Goal: Entertainment & Leisure: Consume media (video, audio)

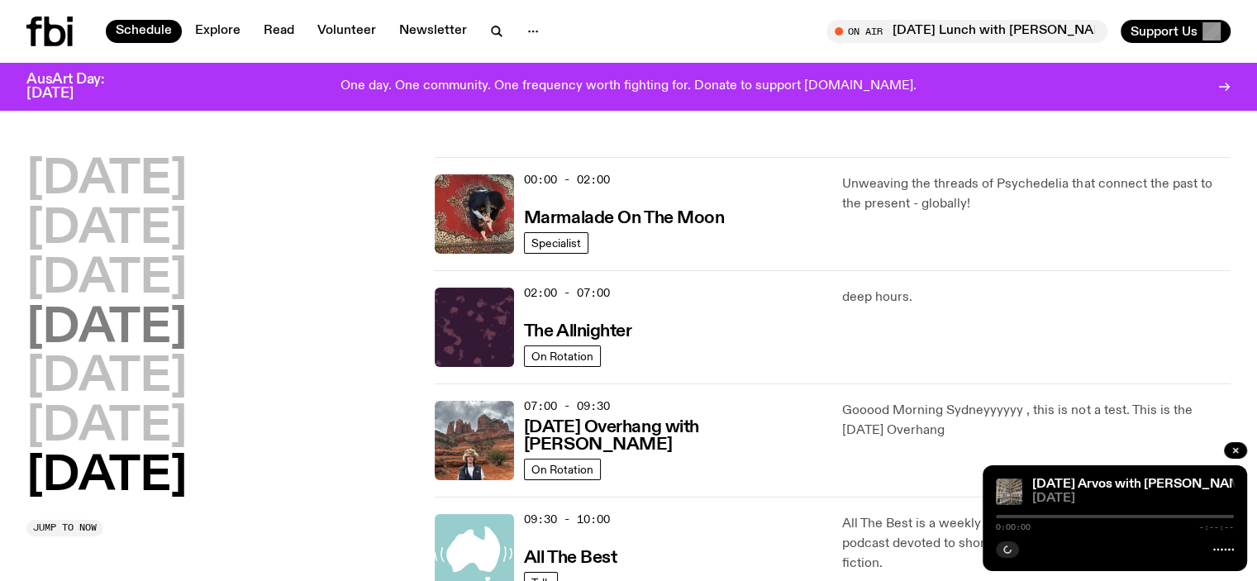
click at [155, 338] on h2 "[DATE]" at bounding box center [106, 329] width 160 height 46
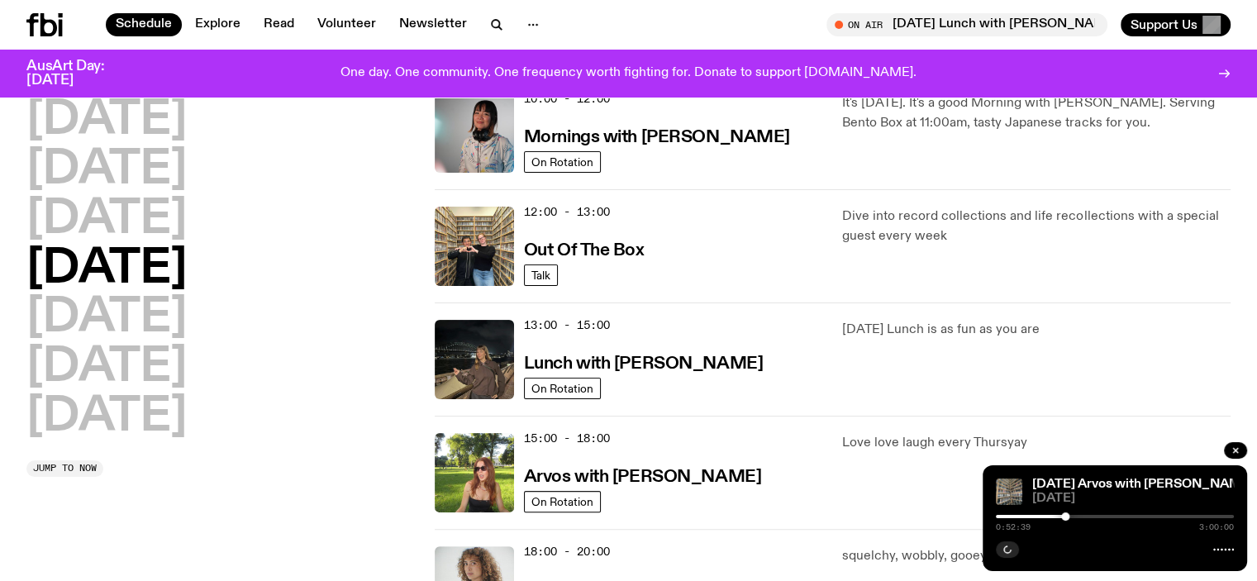
scroll to position [459, 0]
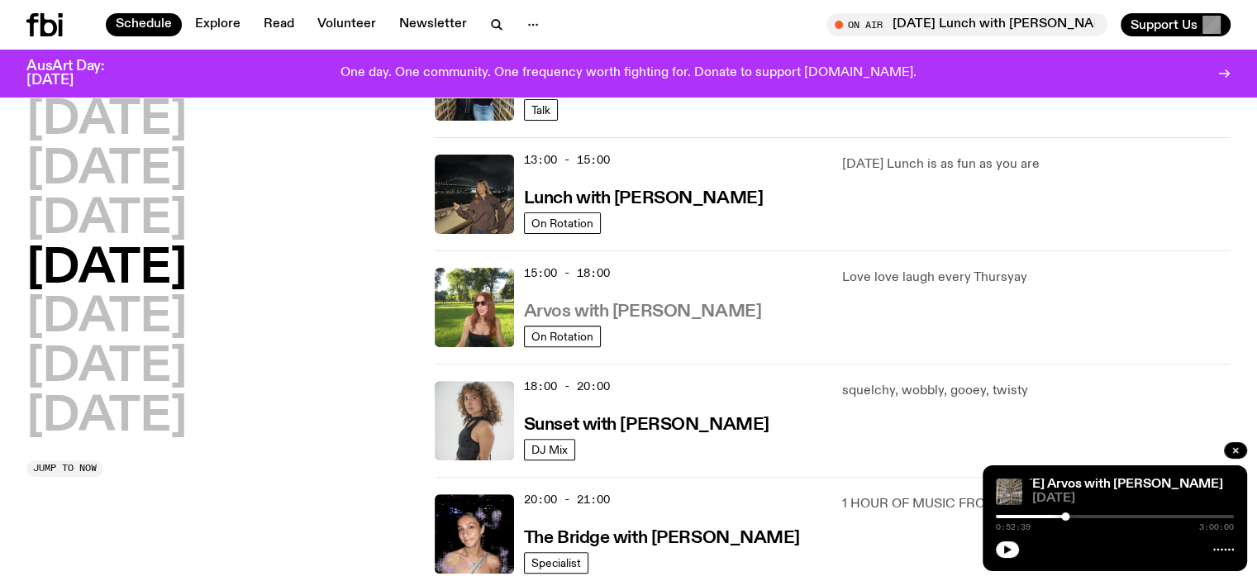
click at [668, 306] on h3 "Arvos with [PERSON_NAME]" at bounding box center [642, 311] width 237 height 17
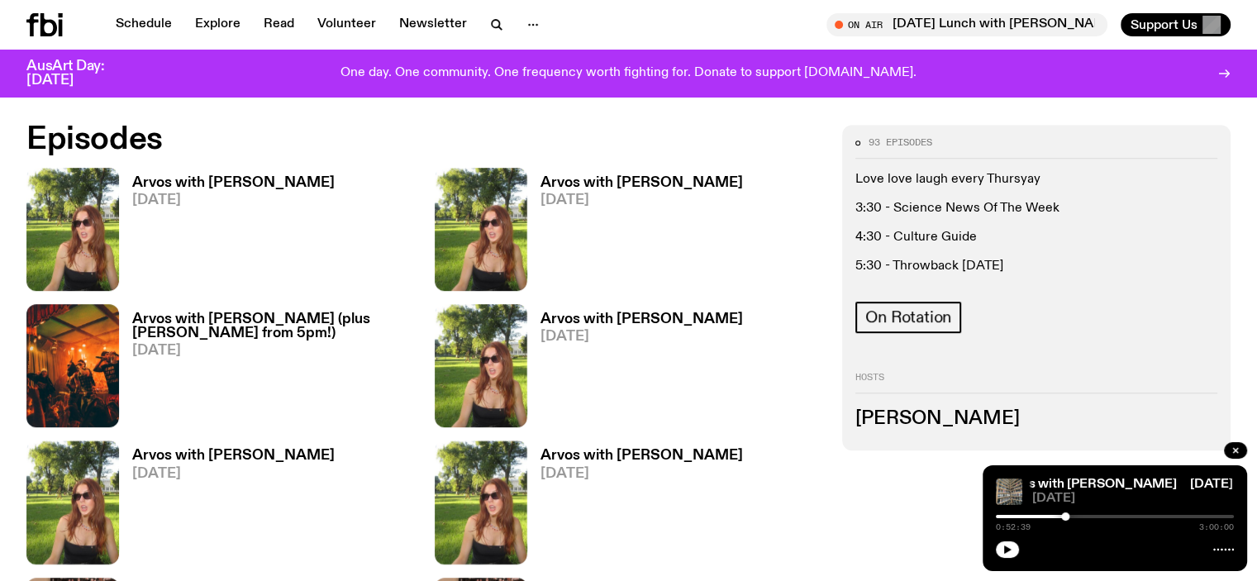
scroll to position [483, 0]
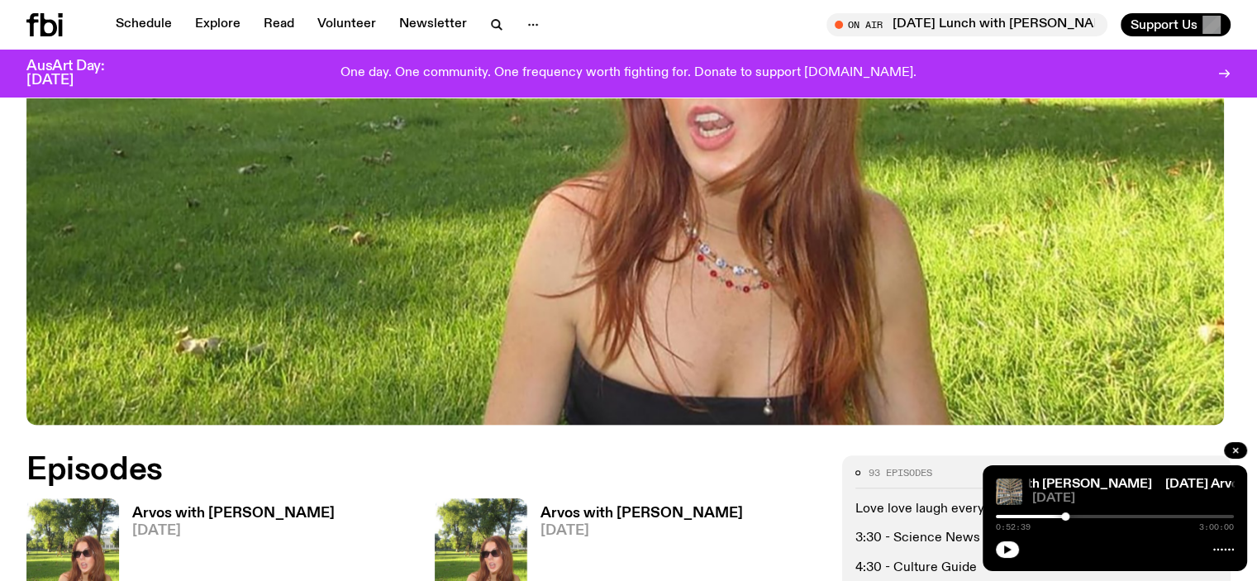
click at [162, 512] on h3 "Arvos with [PERSON_NAME]" at bounding box center [233, 514] width 202 height 14
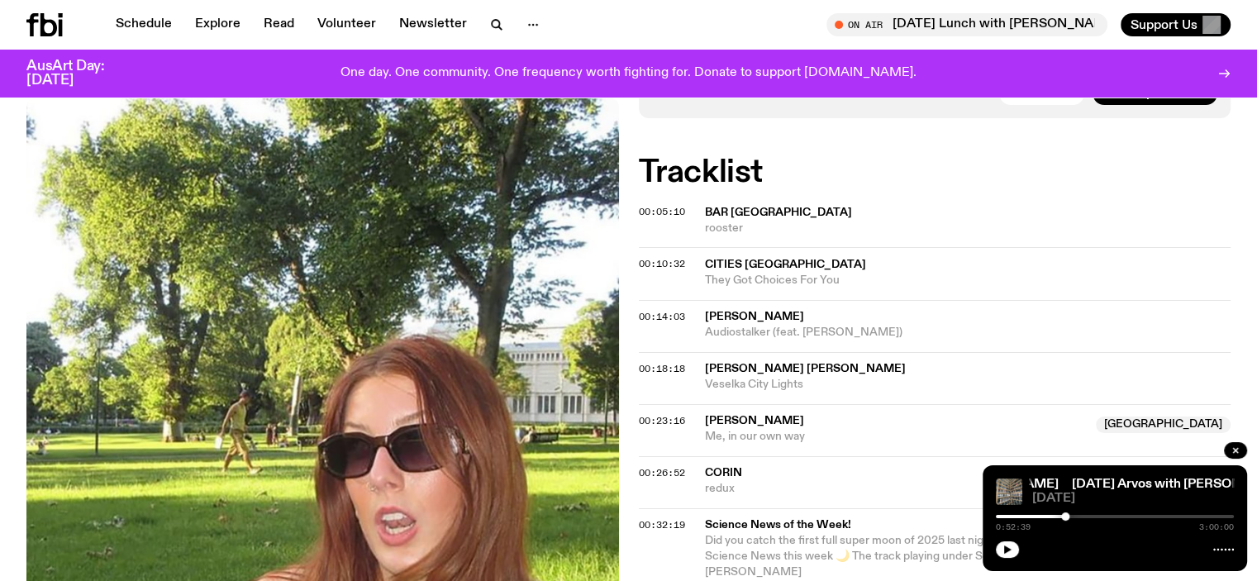
scroll to position [569, 0]
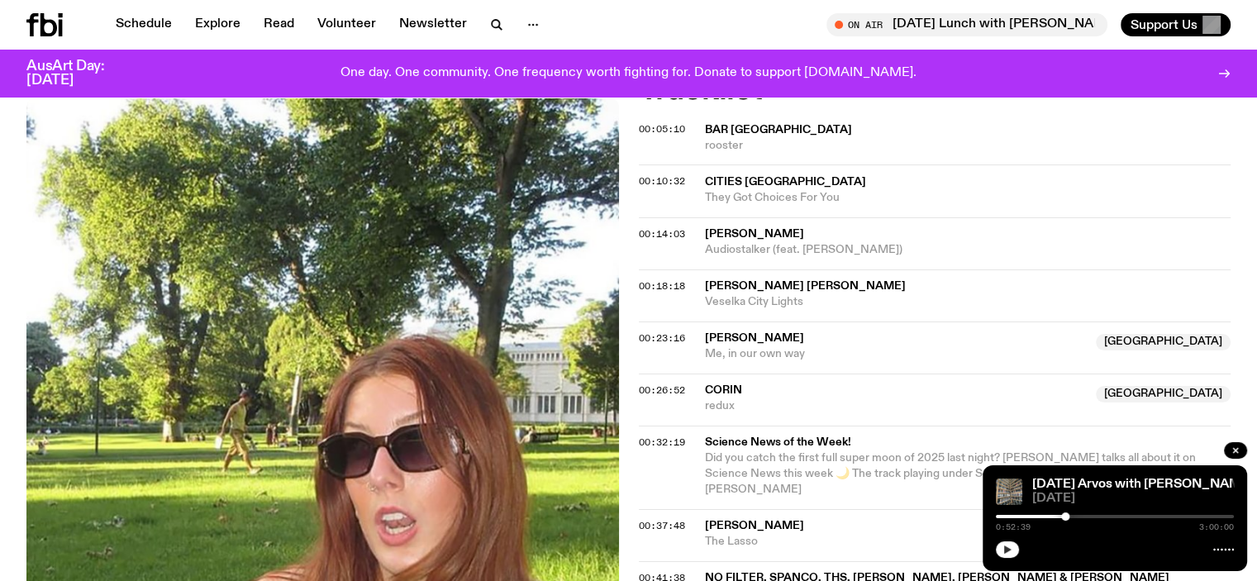
click at [1002, 548] on icon "button" at bounding box center [1007, 550] width 10 height 10
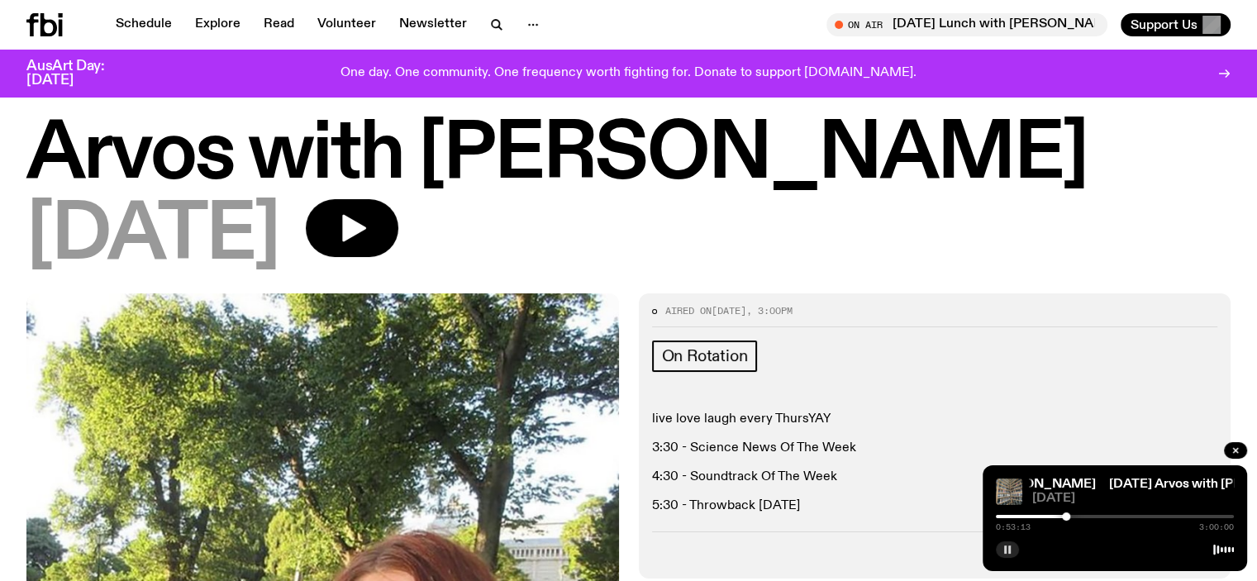
scroll to position [0, 0]
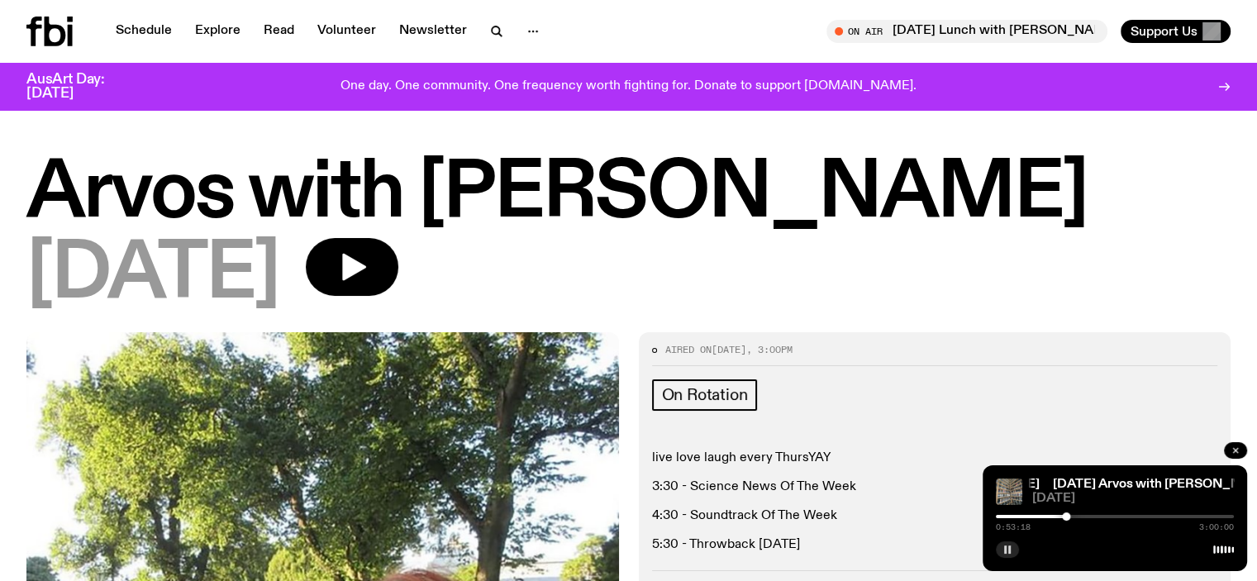
click at [1235, 448] on icon "button" at bounding box center [1235, 450] width 10 height 10
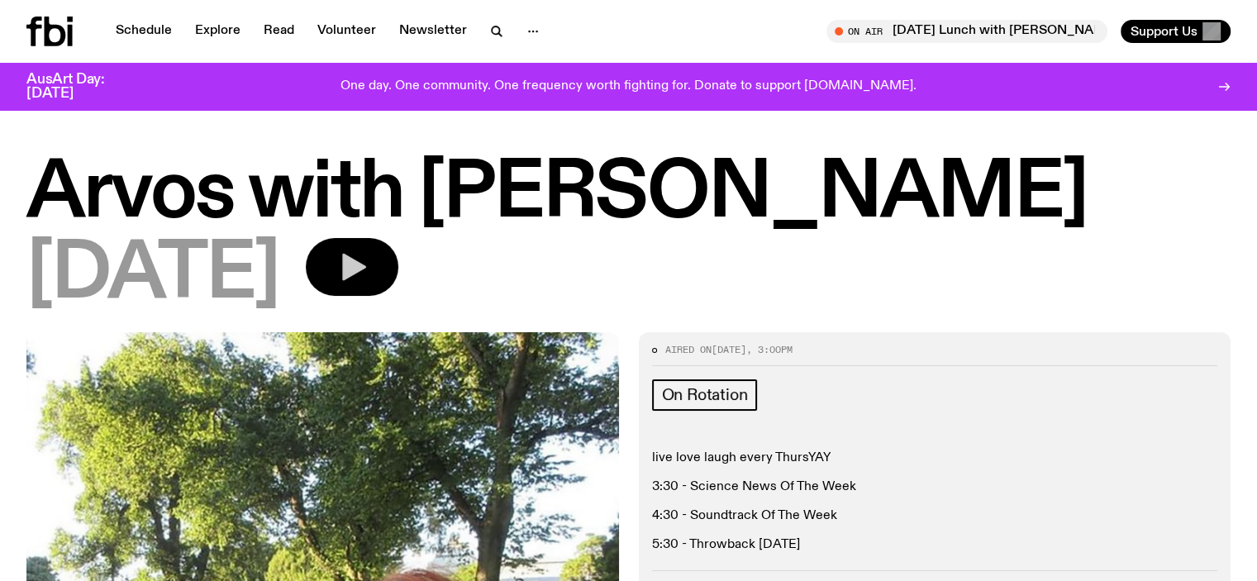
click at [369, 270] on button "button" at bounding box center [352, 267] width 93 height 58
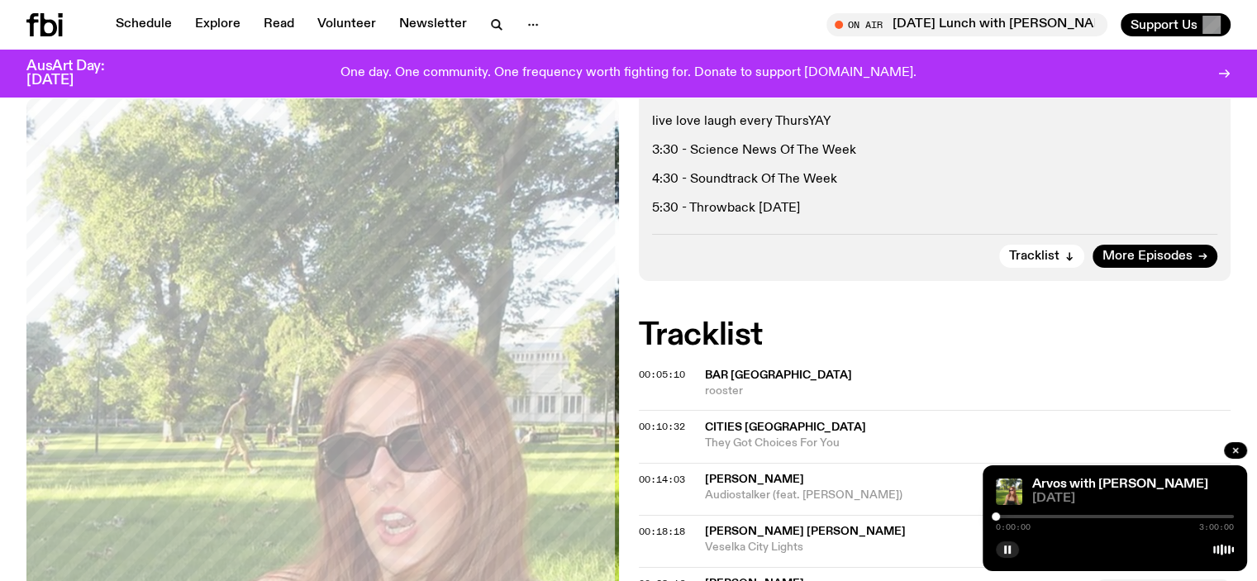
scroll to position [326, 0]
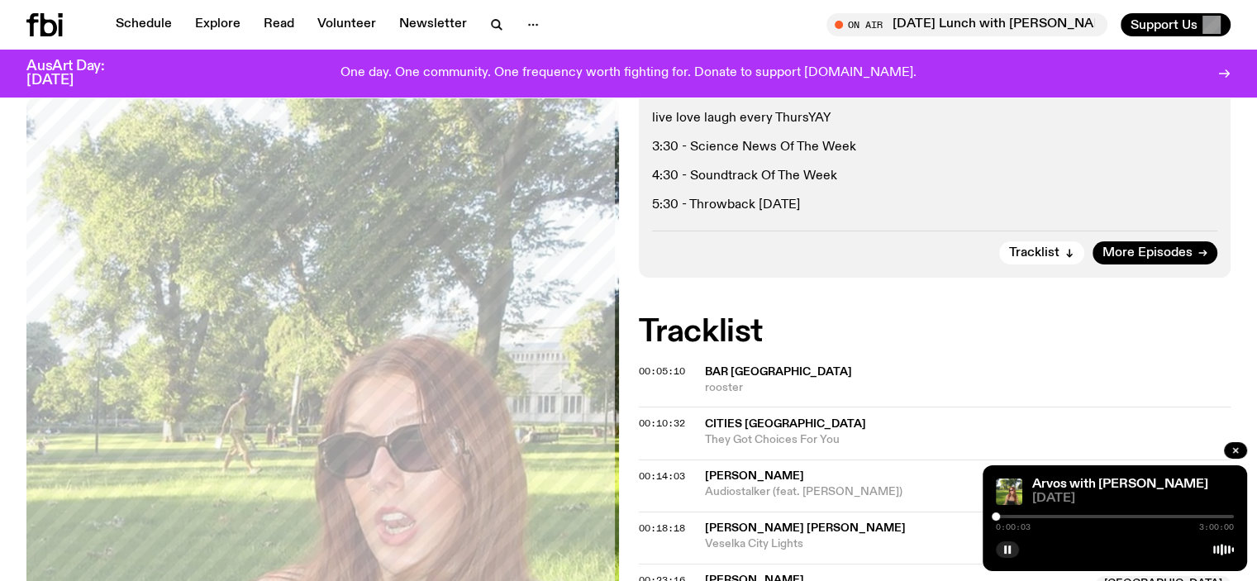
click at [1003, 515] on div at bounding box center [1115, 516] width 238 height 3
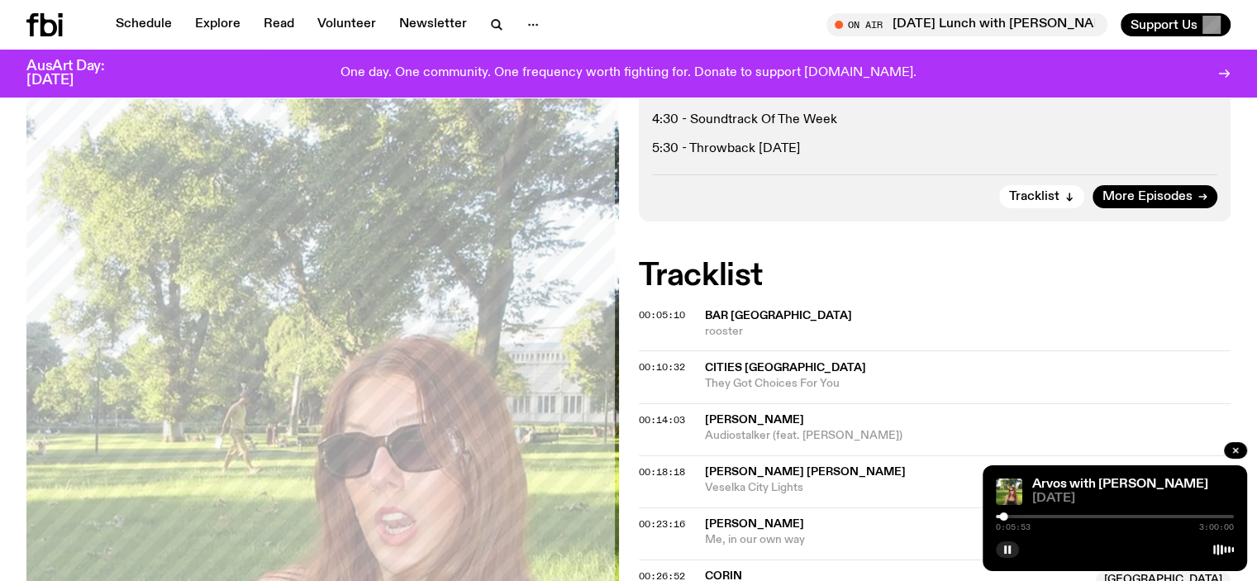
scroll to position [409, 0]
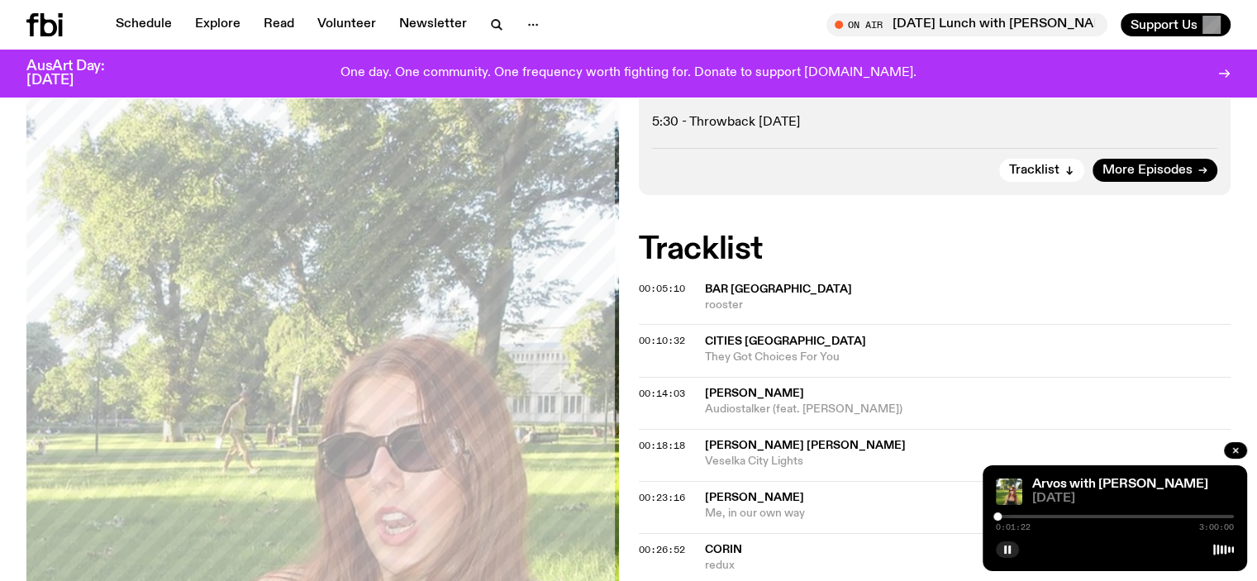
click at [997, 515] on div at bounding box center [997, 516] width 8 height 8
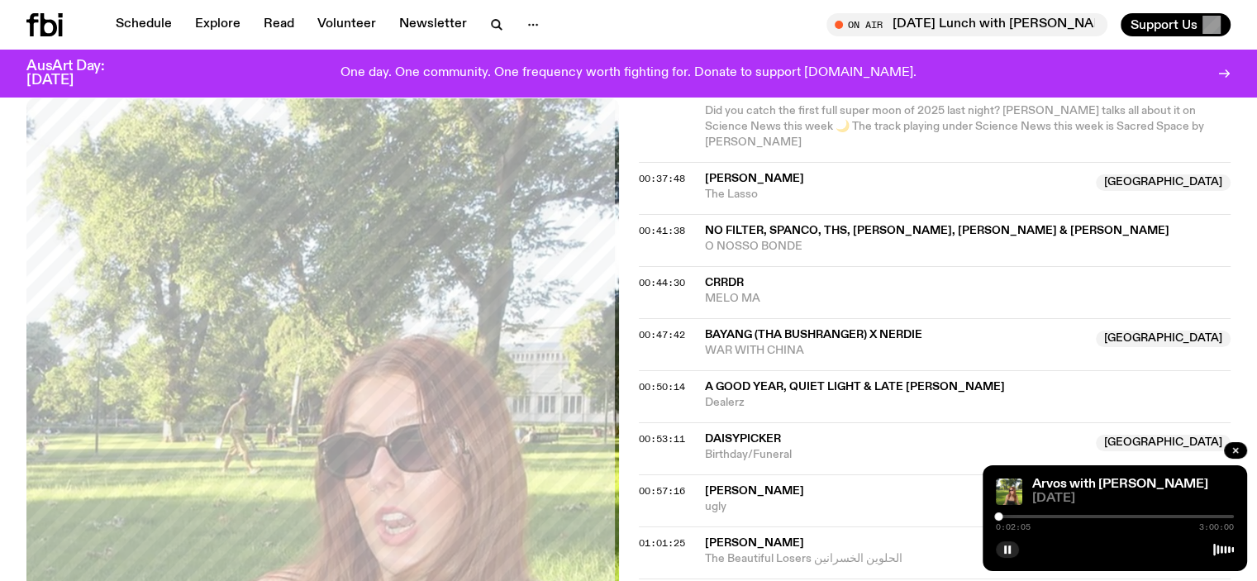
scroll to position [818, 0]
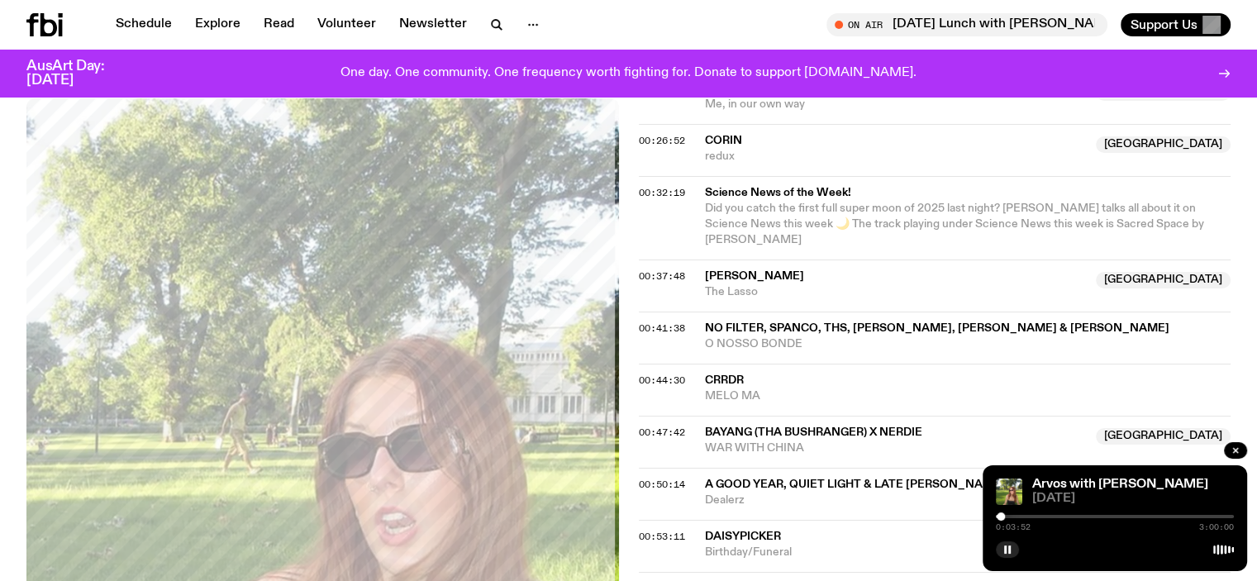
click at [1001, 517] on div at bounding box center [1001, 516] width 8 height 8
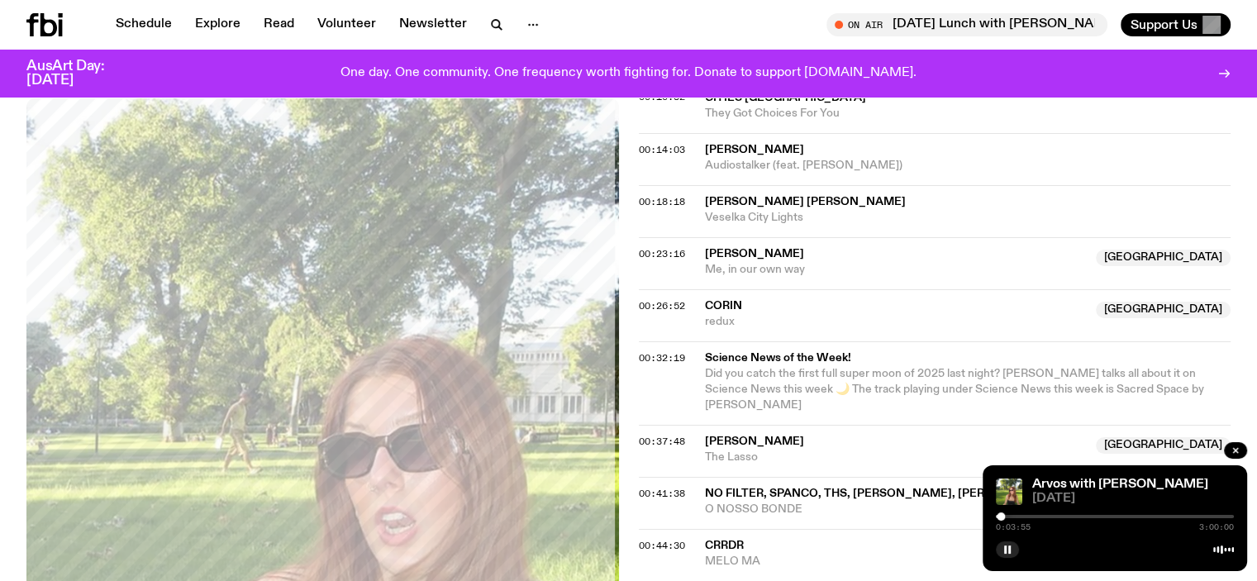
scroll to position [488, 0]
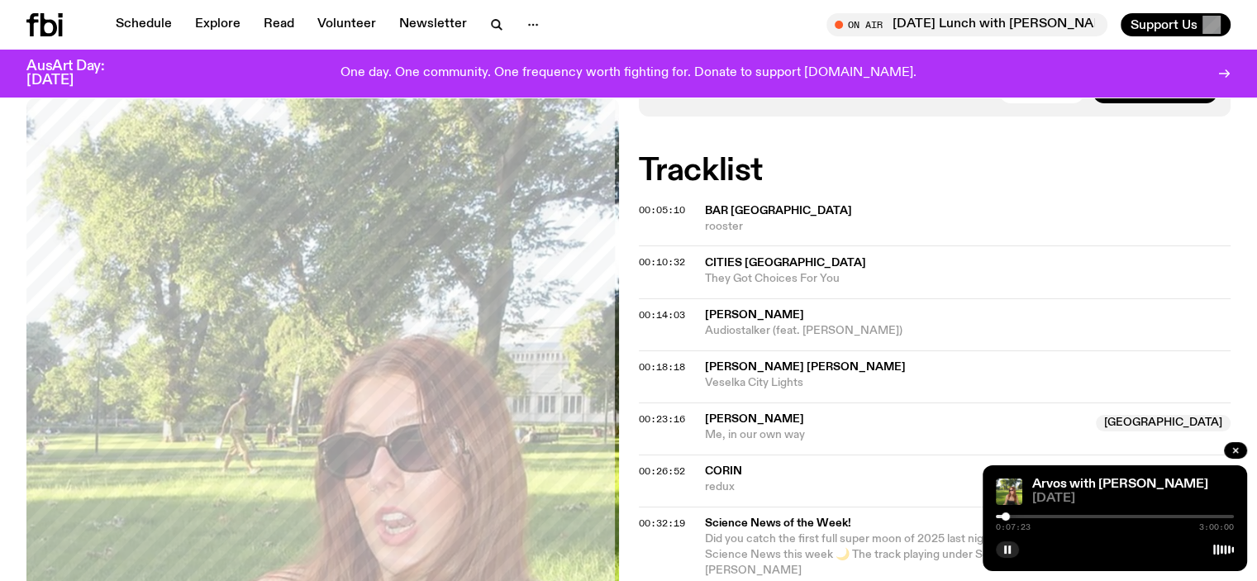
click at [1011, 516] on div at bounding box center [1115, 516] width 238 height 3
click at [1016, 517] on div at bounding box center [1115, 516] width 238 height 3
click at [1010, 516] on div at bounding box center [897, 516] width 238 height 3
click at [1011, 518] on div at bounding box center [1011, 516] width 8 height 8
click at [1015, 517] on div at bounding box center [1011, 516] width 8 height 8
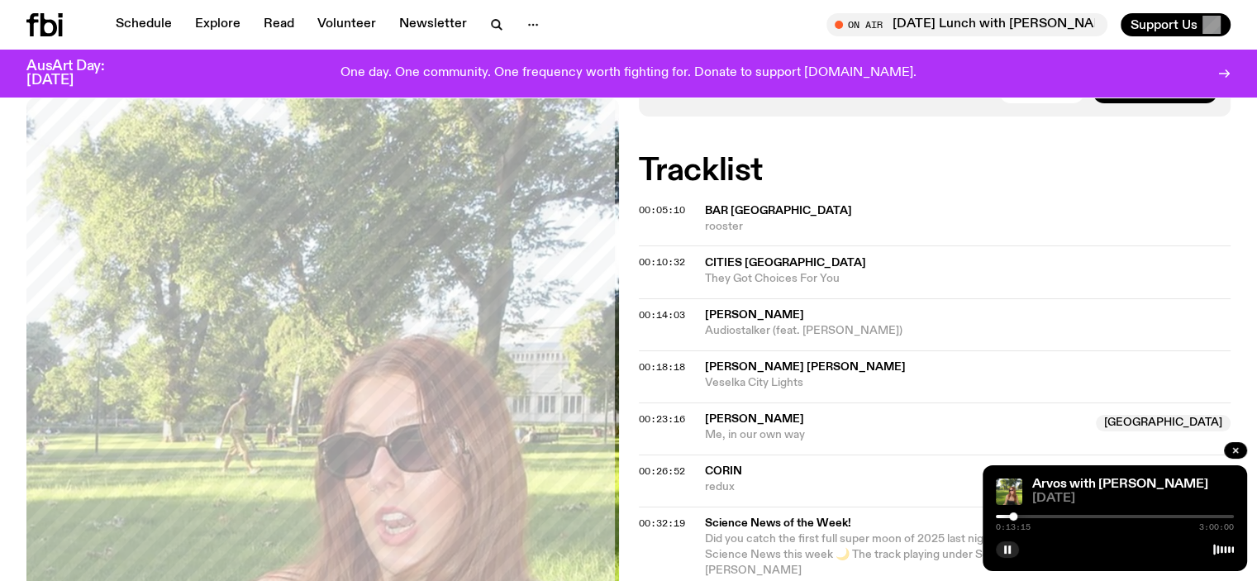
click at [1013, 518] on div at bounding box center [1013, 516] width 8 height 8
click at [1022, 518] on div "0:13:19 3:00:00" at bounding box center [1115, 522] width 238 height 20
click at [1025, 517] on div at bounding box center [1115, 516] width 238 height 3
click at [1018, 517] on div at bounding box center [907, 516] width 238 height 3
click at [1020, 519] on div at bounding box center [1020, 516] width 8 height 8
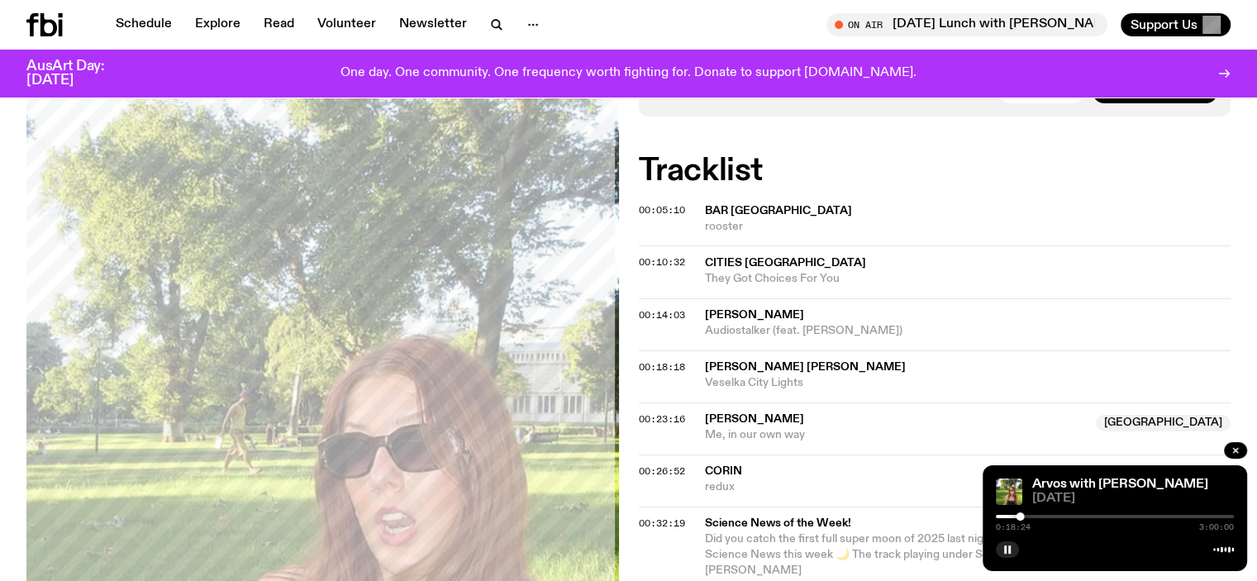
click at [1025, 517] on div at bounding box center [1115, 516] width 238 height 3
click at [1028, 515] on div at bounding box center [1028, 516] width 8 height 8
click at [1035, 516] on div at bounding box center [1115, 516] width 238 height 3
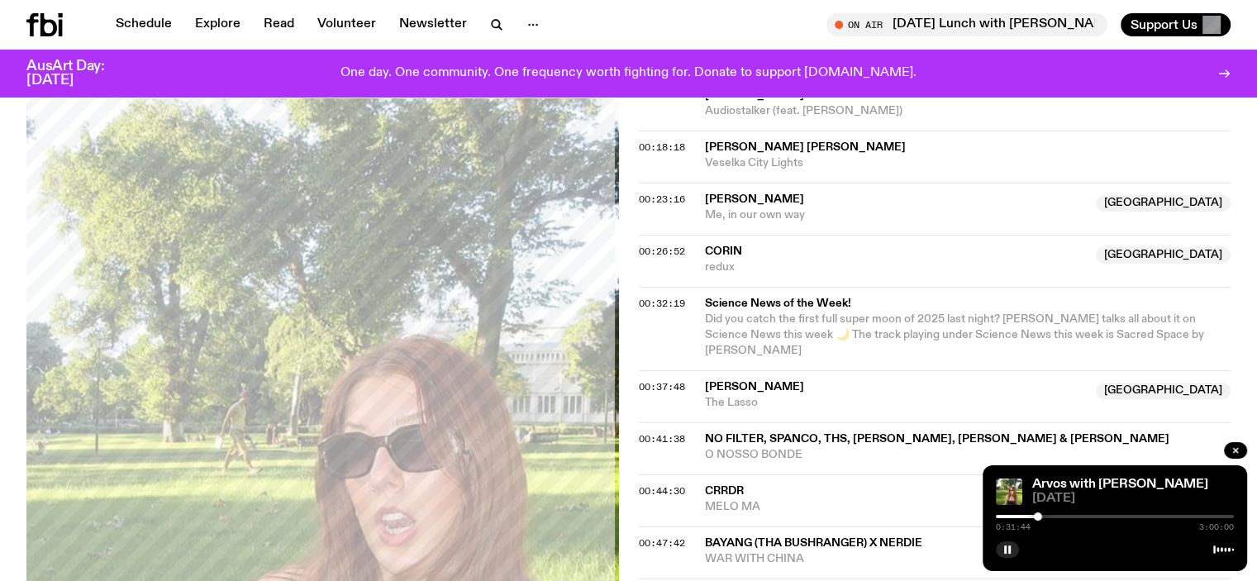
scroll to position [735, 0]
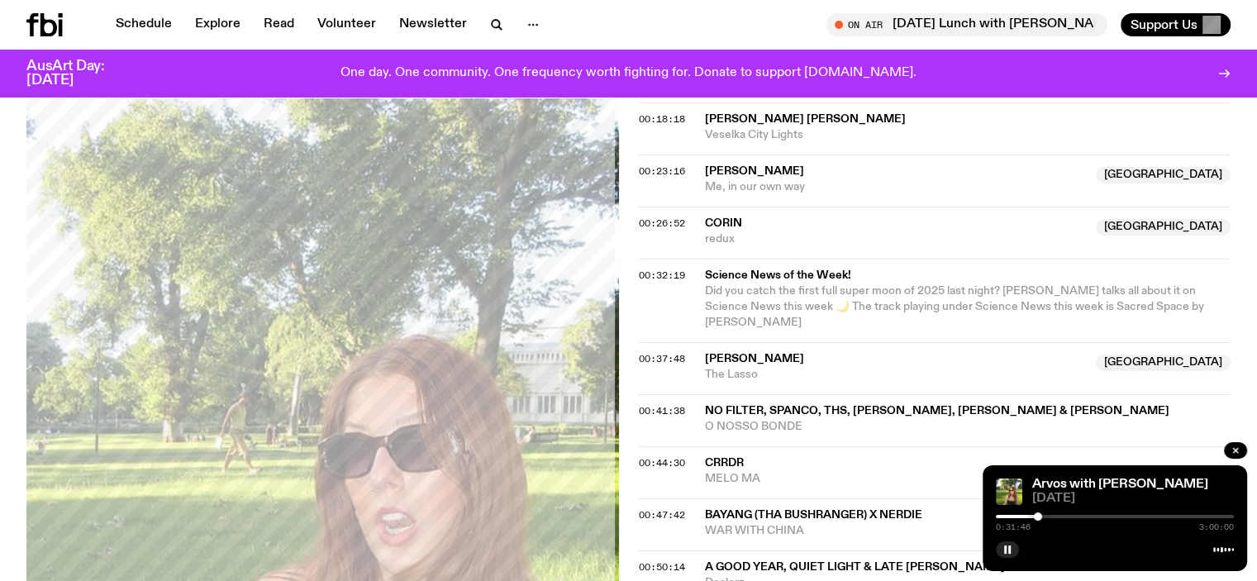
click at [1049, 514] on div "0:31:46 3:00:00" at bounding box center [1115, 522] width 238 height 20
click at [1046, 516] on div at bounding box center [1115, 516] width 238 height 3
click at [1048, 516] on div at bounding box center [1046, 516] width 8 height 8
click at [1050, 516] on div at bounding box center [1050, 516] width 8 height 8
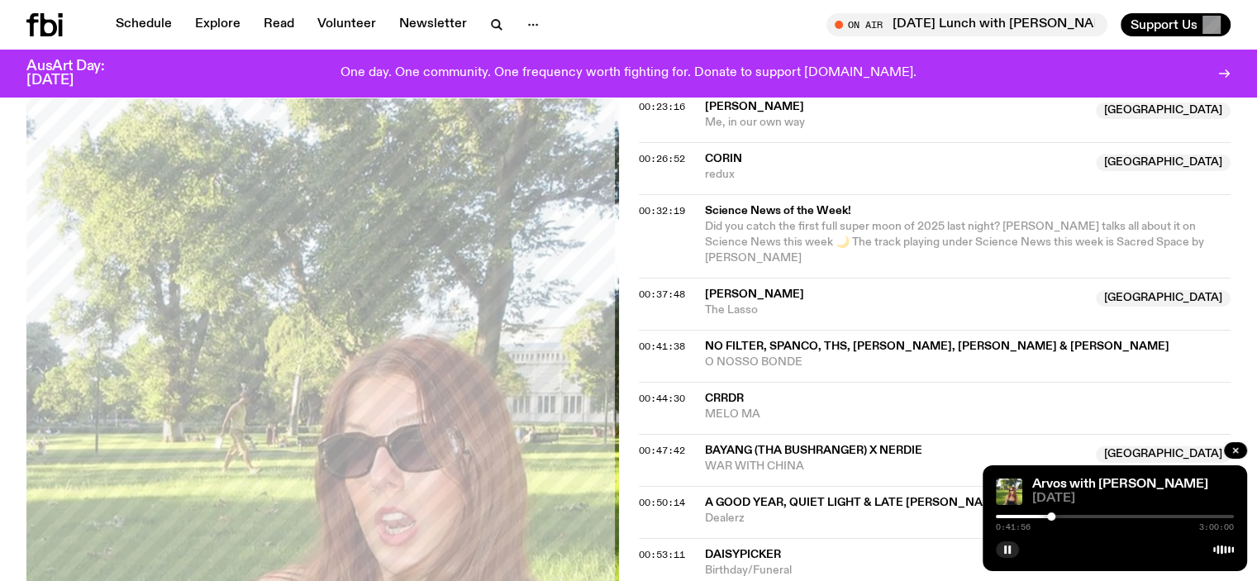
scroll to position [901, 0]
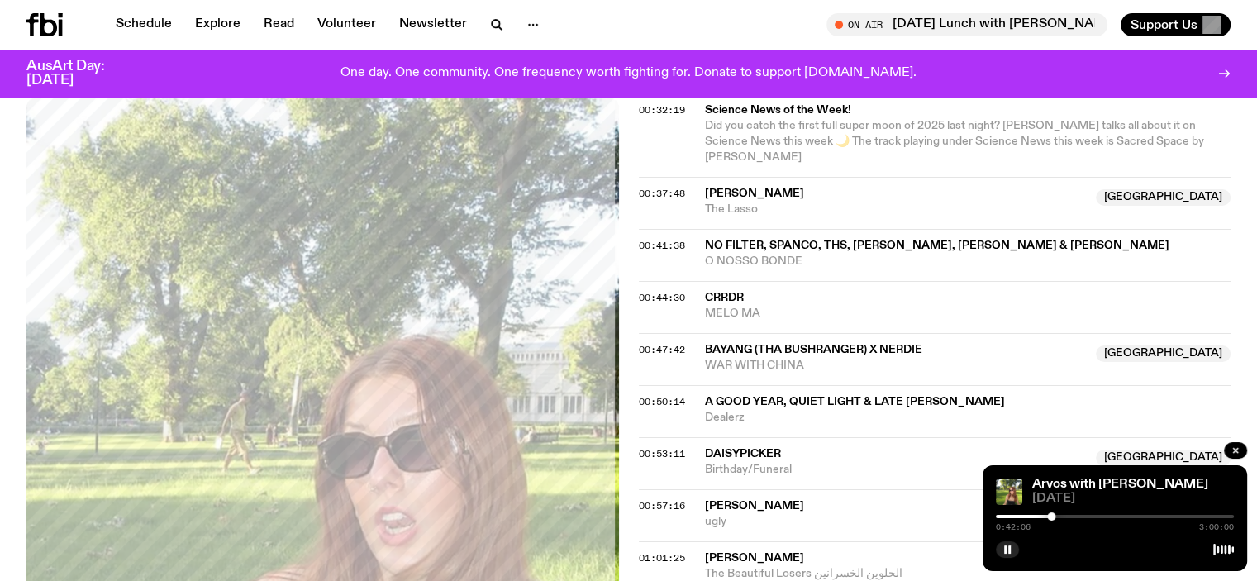
click at [1052, 517] on div at bounding box center [1051, 516] width 8 height 8
click at [1054, 518] on div at bounding box center [1054, 516] width 8 height 8
click at [1058, 514] on div at bounding box center [1057, 516] width 8 height 8
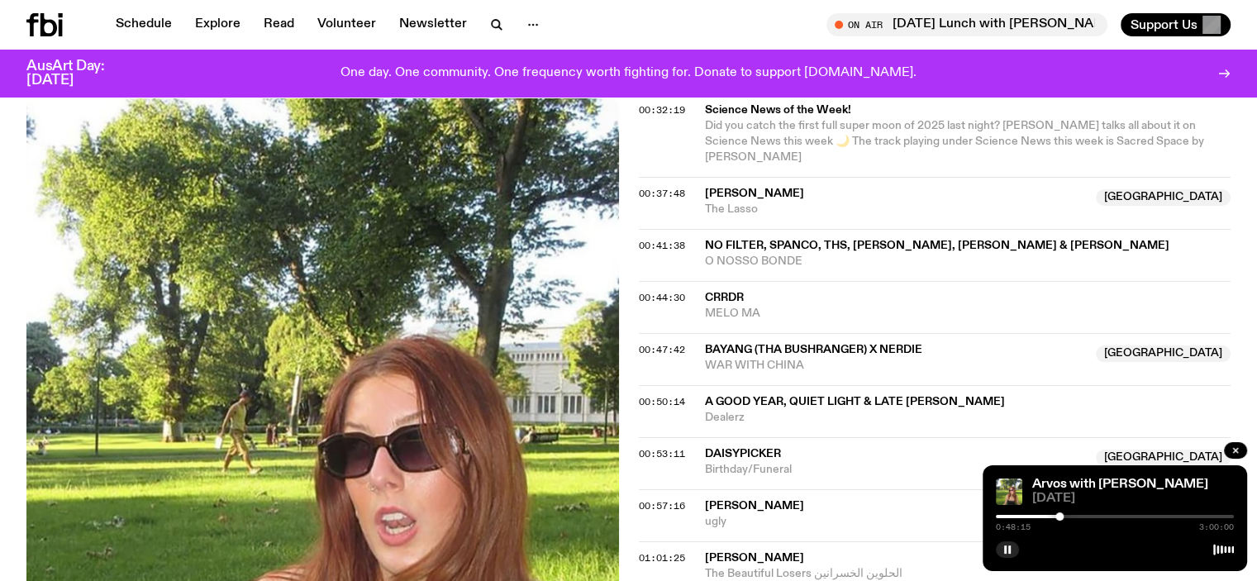
click at [1059, 514] on div at bounding box center [1059, 516] width 8 height 8
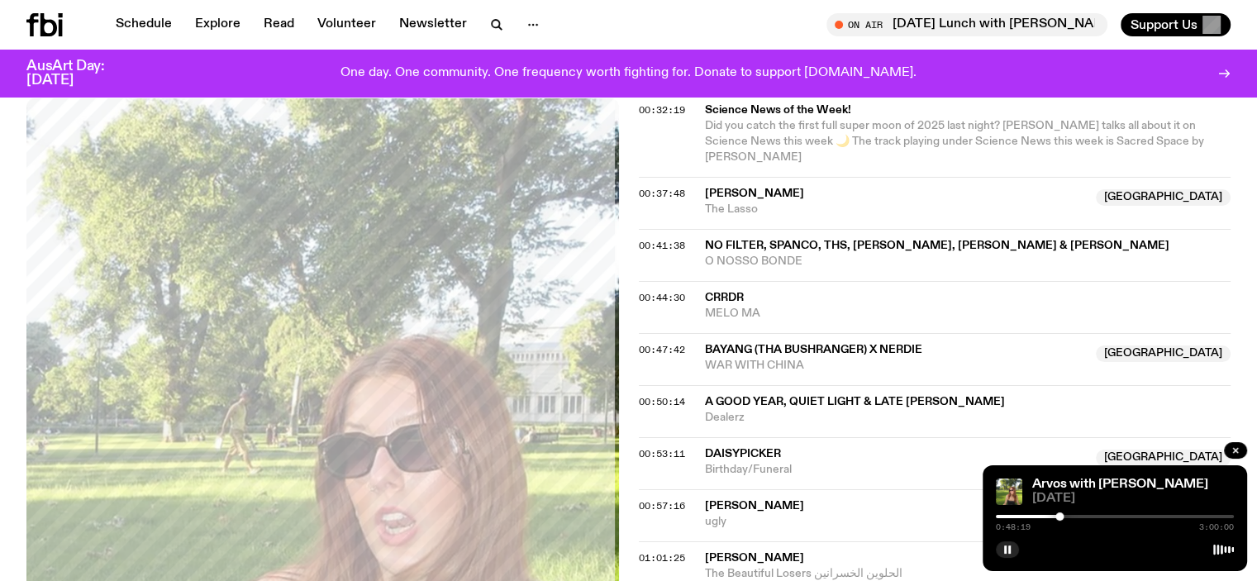
click at [1064, 515] on div at bounding box center [1115, 516] width 238 height 3
click at [1066, 516] on div at bounding box center [1064, 516] width 8 height 8
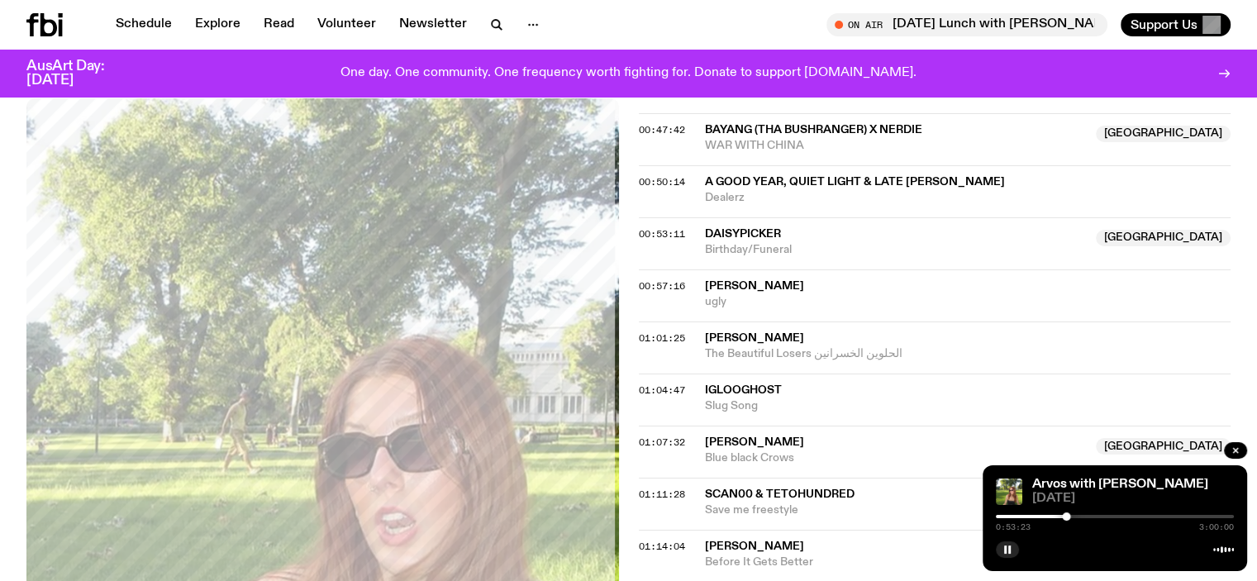
scroll to position [1149, 0]
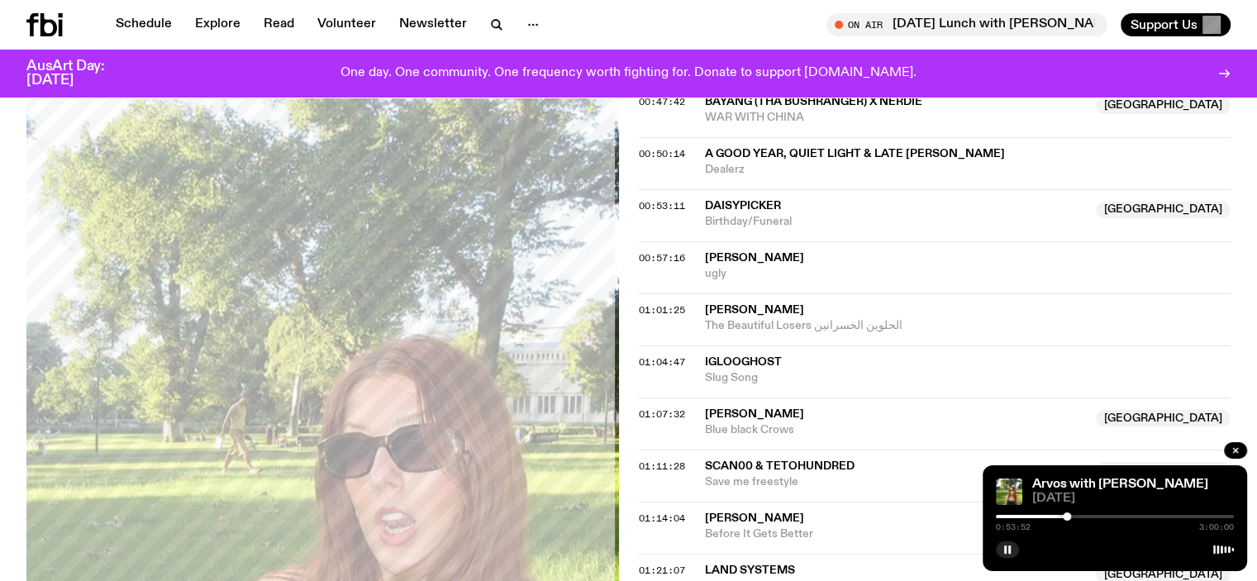
click at [1067, 516] on div at bounding box center [1067, 516] width 8 height 8
click at [1068, 516] on div at bounding box center [1068, 516] width 8 height 8
click at [1074, 516] on div at bounding box center [1115, 516] width 238 height 3
click at [1074, 516] on div at bounding box center [1074, 516] width 8 height 8
click at [1073, 516] on div at bounding box center [1074, 516] width 8 height 8
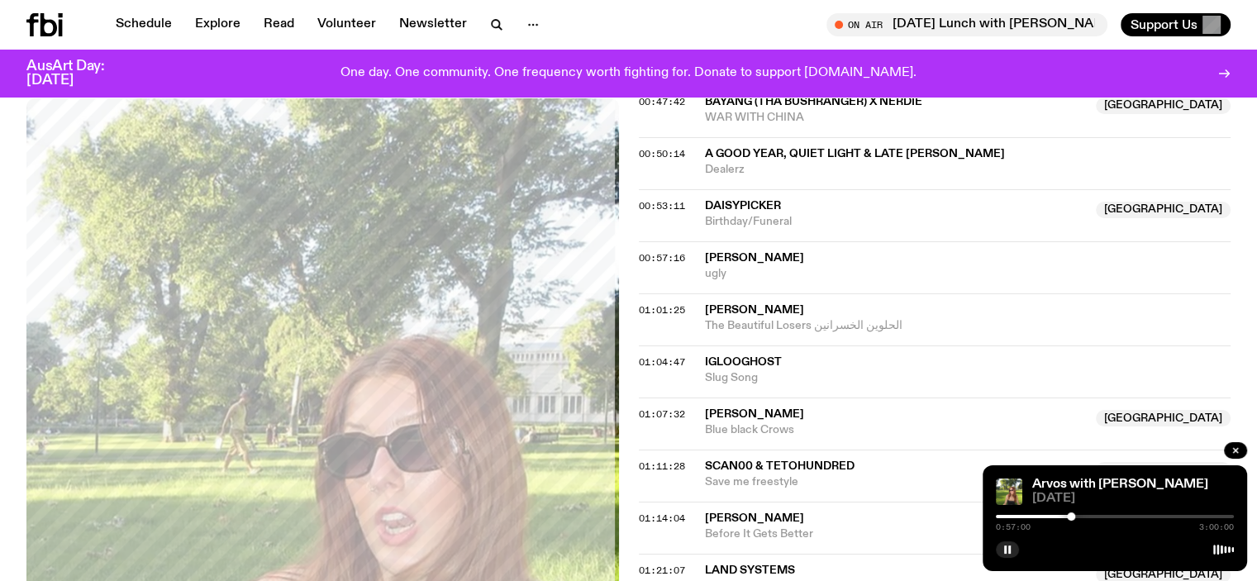
click at [1071, 516] on div at bounding box center [1071, 516] width 8 height 8
click at [1073, 514] on div at bounding box center [1072, 516] width 8 height 8
click at [1077, 516] on div at bounding box center [1073, 516] width 8 height 8
click at [1081, 515] on div at bounding box center [1081, 516] width 8 height 8
click at [1083, 516] on div at bounding box center [1081, 516] width 8 height 8
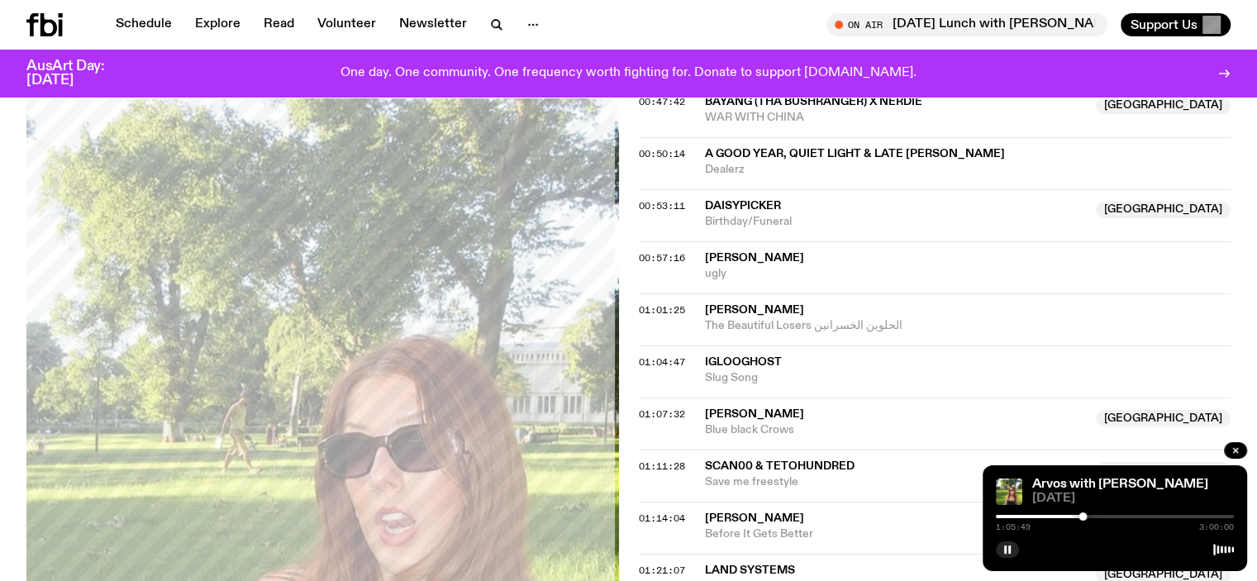
click at [1087, 516] on div at bounding box center [1115, 516] width 238 height 3
click at [1084, 516] on div at bounding box center [1084, 516] width 8 height 8
click at [1087, 516] on div at bounding box center [1087, 516] width 8 height 8
click at [1088, 516] on div at bounding box center [1088, 516] width 8 height 8
click at [1090, 516] on div at bounding box center [1090, 516] width 8 height 8
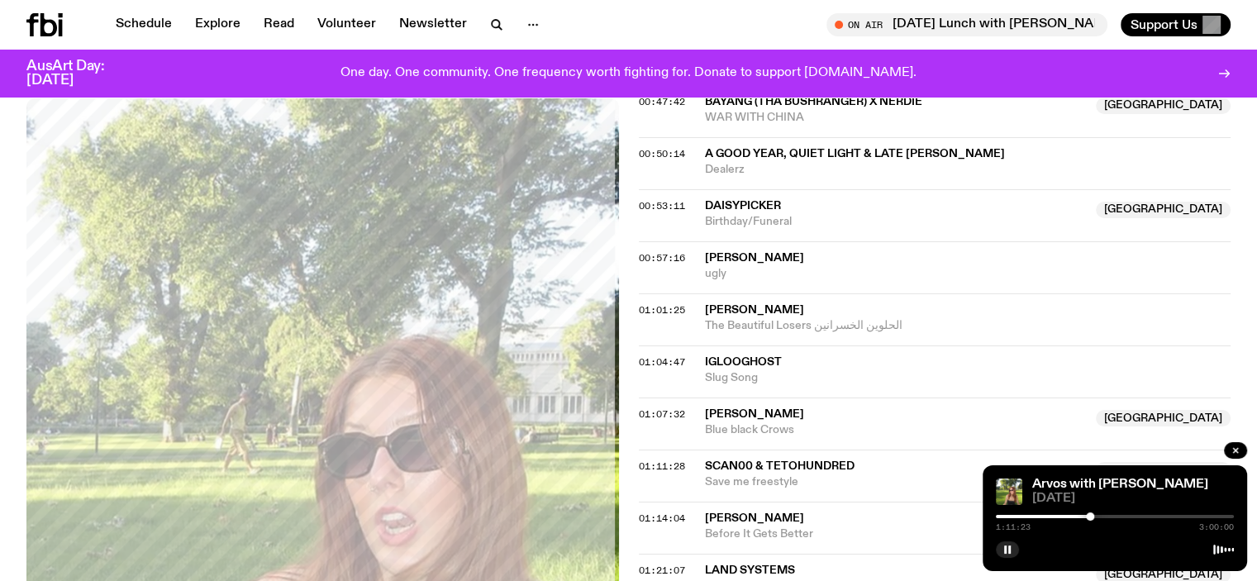
click at [1091, 516] on div at bounding box center [1090, 516] width 8 height 8
click at [1094, 517] on div at bounding box center [1094, 516] width 8 height 8
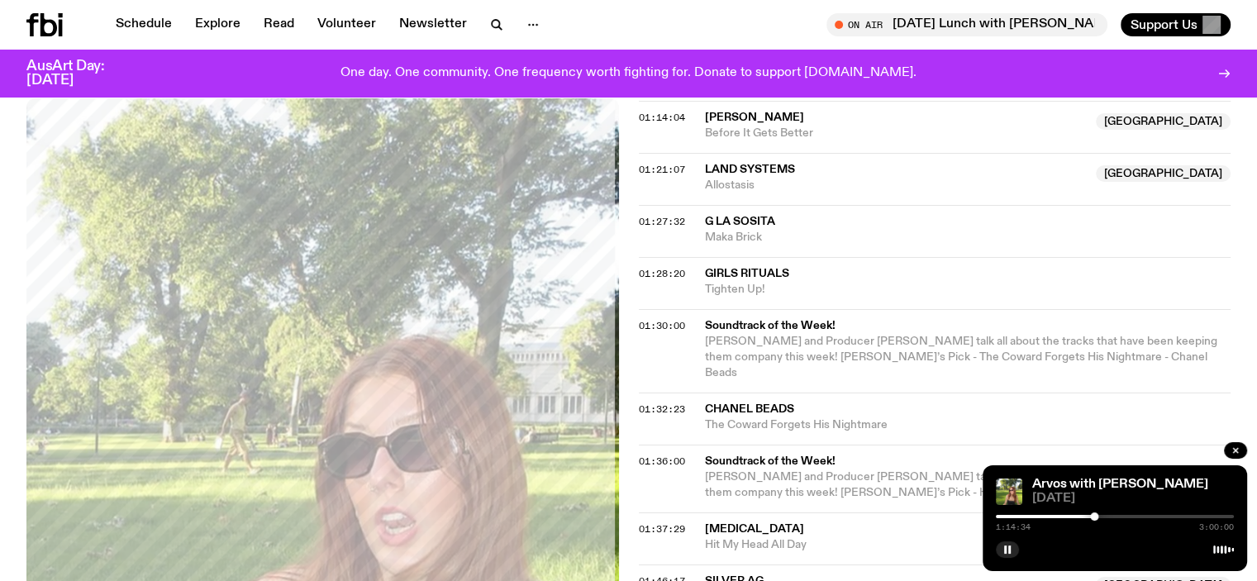
scroll to position [1562, 0]
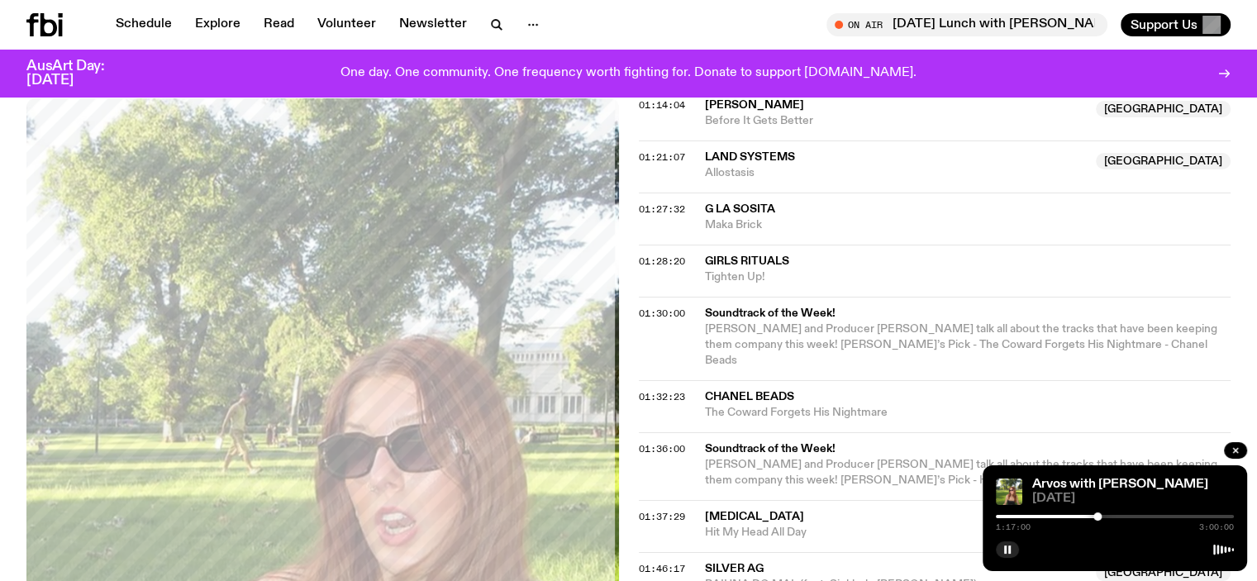
click at [1097, 518] on div at bounding box center [1097, 516] width 8 height 8
click at [1102, 518] on div "1:17:02 3:00:00" at bounding box center [1115, 522] width 238 height 20
click at [1104, 512] on div "1:17:04 3:00:00" at bounding box center [1115, 522] width 238 height 20
click at [1101, 514] on div at bounding box center [1097, 516] width 8 height 8
click at [1104, 515] on div at bounding box center [1104, 516] width 8 height 8
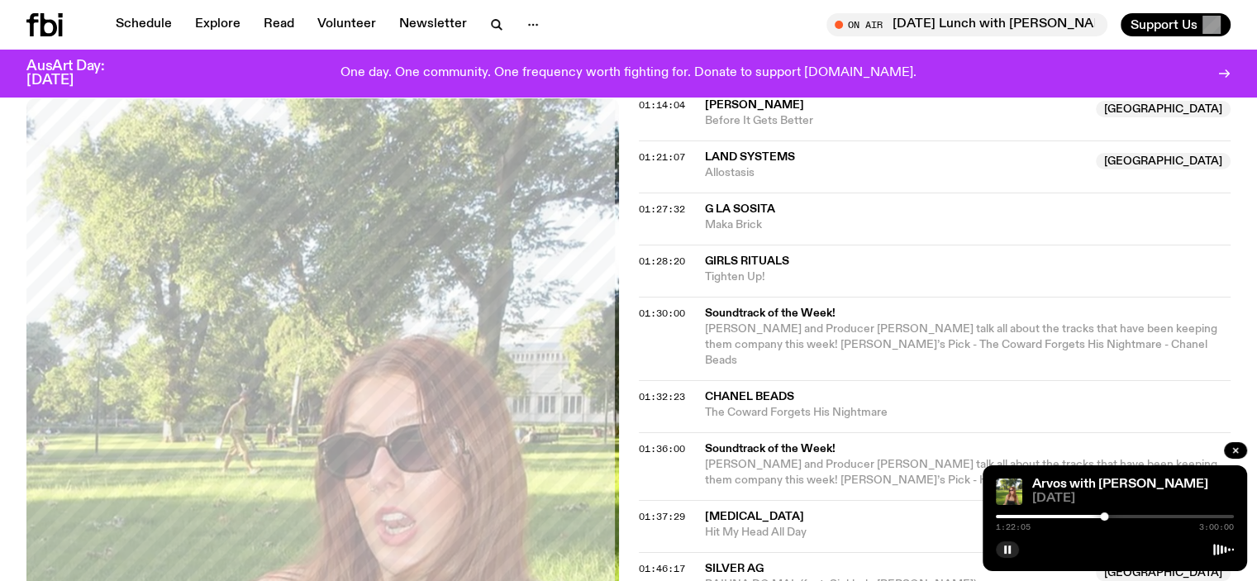
click at [1108, 515] on div at bounding box center [1115, 516] width 238 height 3
click at [1111, 515] on div at bounding box center [1108, 516] width 8 height 8
click at [1115, 516] on div at bounding box center [1115, 516] width 238 height 3
click at [1111, 516] on div at bounding box center [1111, 516] width 8 height 8
click at [1118, 518] on div at bounding box center [1115, 516] width 238 height 3
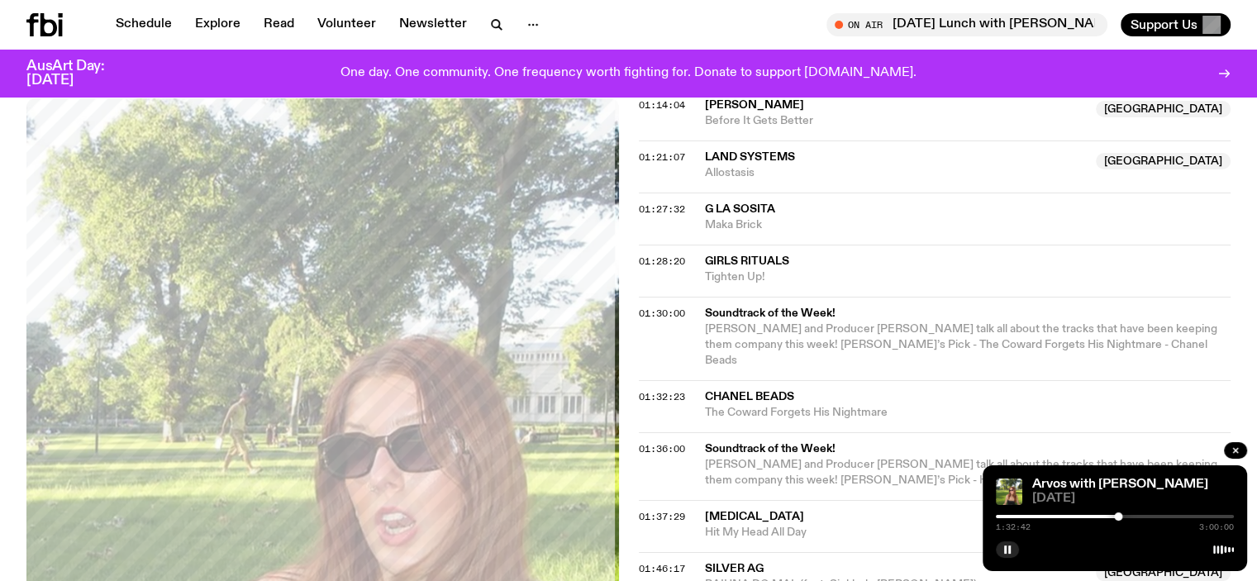
click at [1123, 518] on div at bounding box center [1115, 516] width 238 height 3
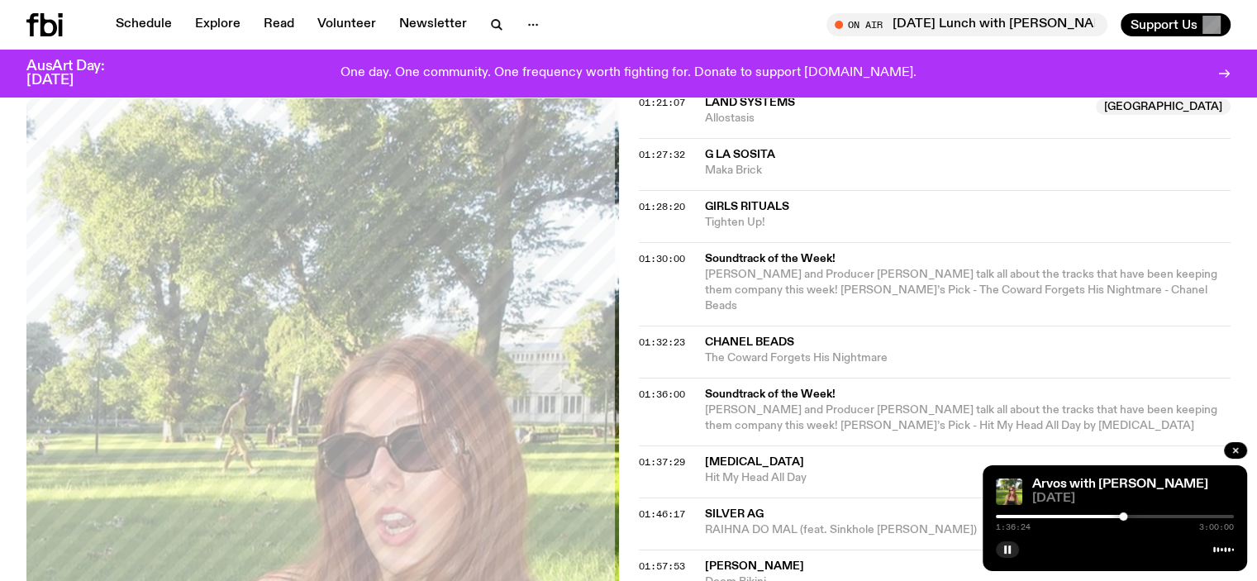
scroll to position [1727, 0]
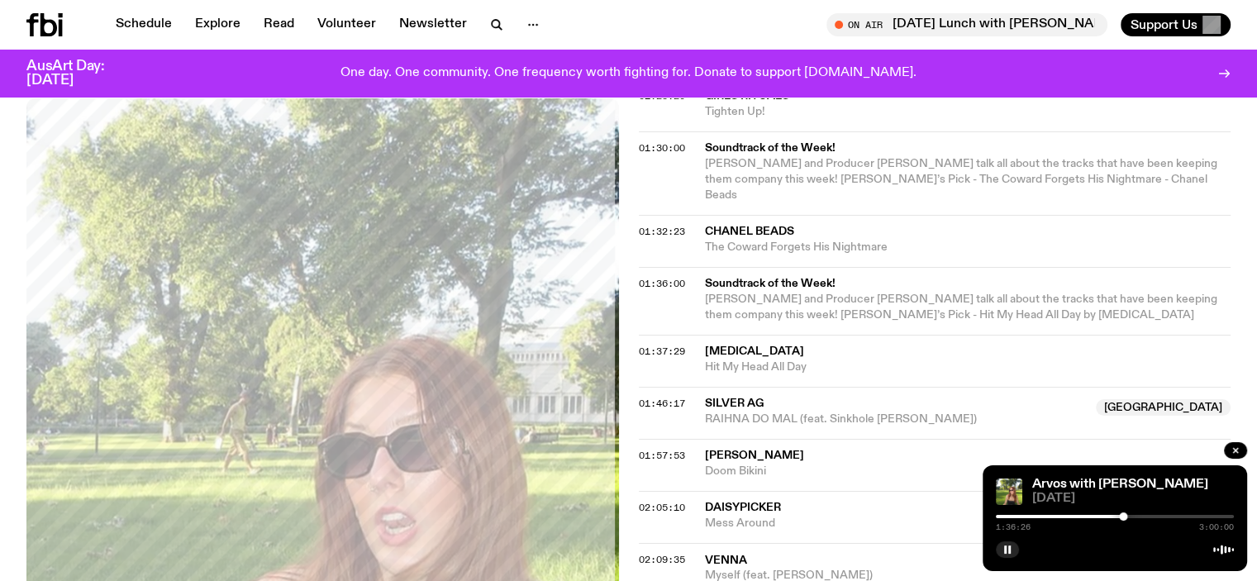
click at [1126, 520] on div "1:36:26 3:00:00" at bounding box center [1115, 522] width 238 height 20
click at [1129, 516] on div at bounding box center [1115, 516] width 238 height 3
click at [1126, 516] on div at bounding box center [1126, 516] width 8 height 8
click at [1132, 516] on div at bounding box center [1115, 516] width 238 height 3
click at [1134, 515] on div at bounding box center [1132, 516] width 8 height 8
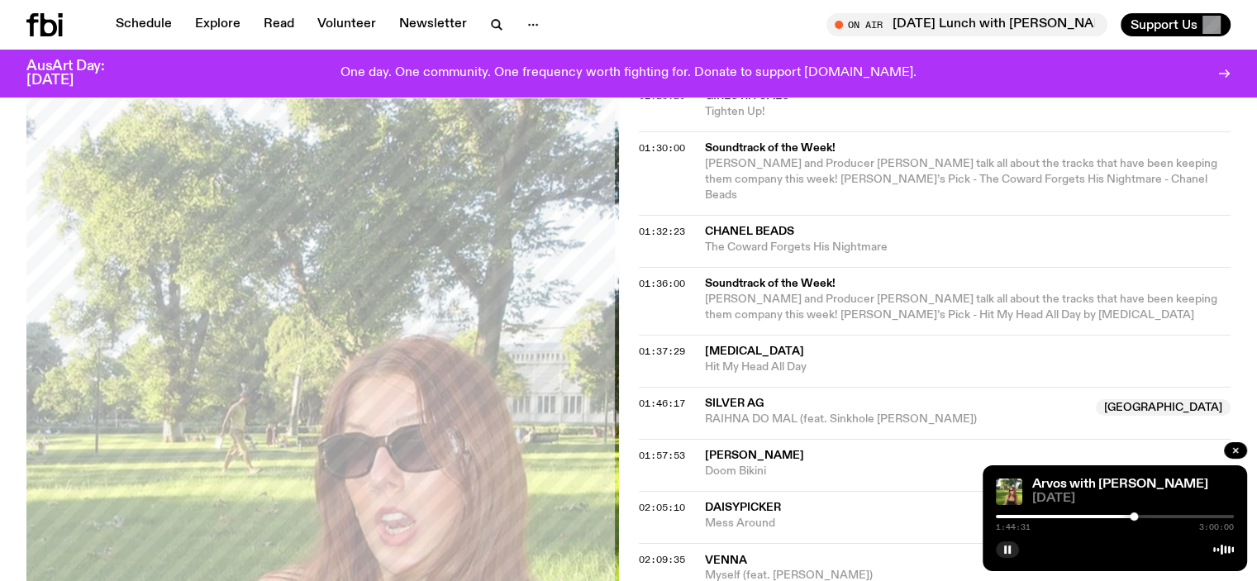
click at [1136, 515] on div at bounding box center [1134, 516] width 8 height 8
click at [1139, 515] on div at bounding box center [1136, 516] width 8 height 8
click at [1142, 515] on div at bounding box center [1142, 516] width 8 height 8
click at [1144, 515] on div at bounding box center [1144, 516] width 8 height 8
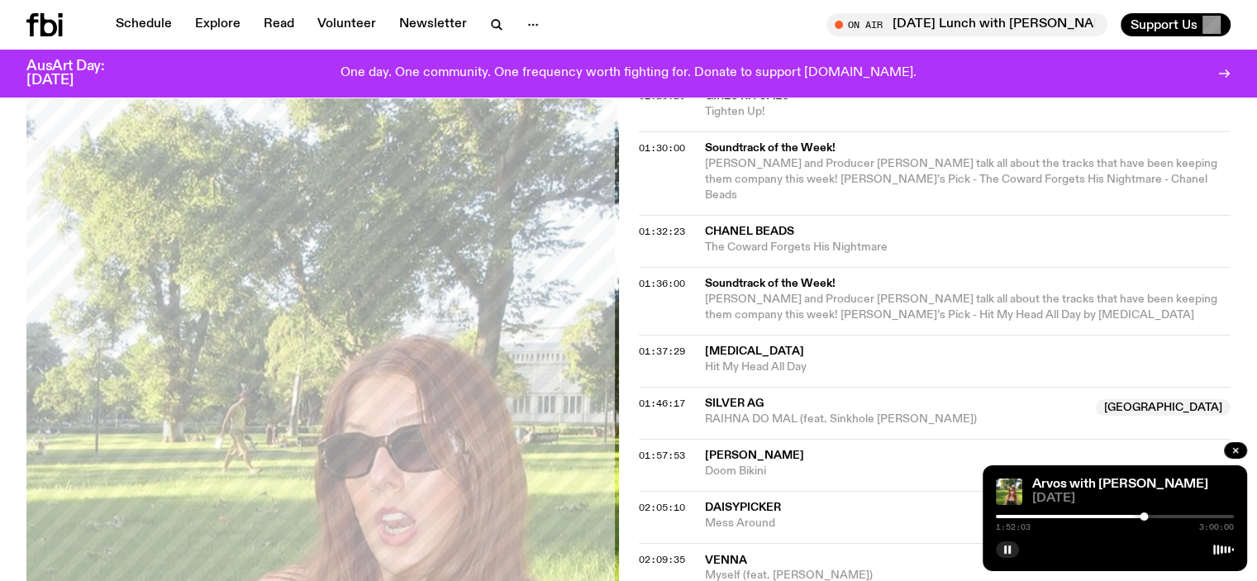
click at [1147, 516] on div at bounding box center [1144, 516] width 8 height 8
click at [1149, 517] on div at bounding box center [1147, 516] width 8 height 8
click at [1148, 517] on div at bounding box center [1149, 516] width 8 height 8
click at [1148, 517] on div at bounding box center [1148, 516] width 8 height 8
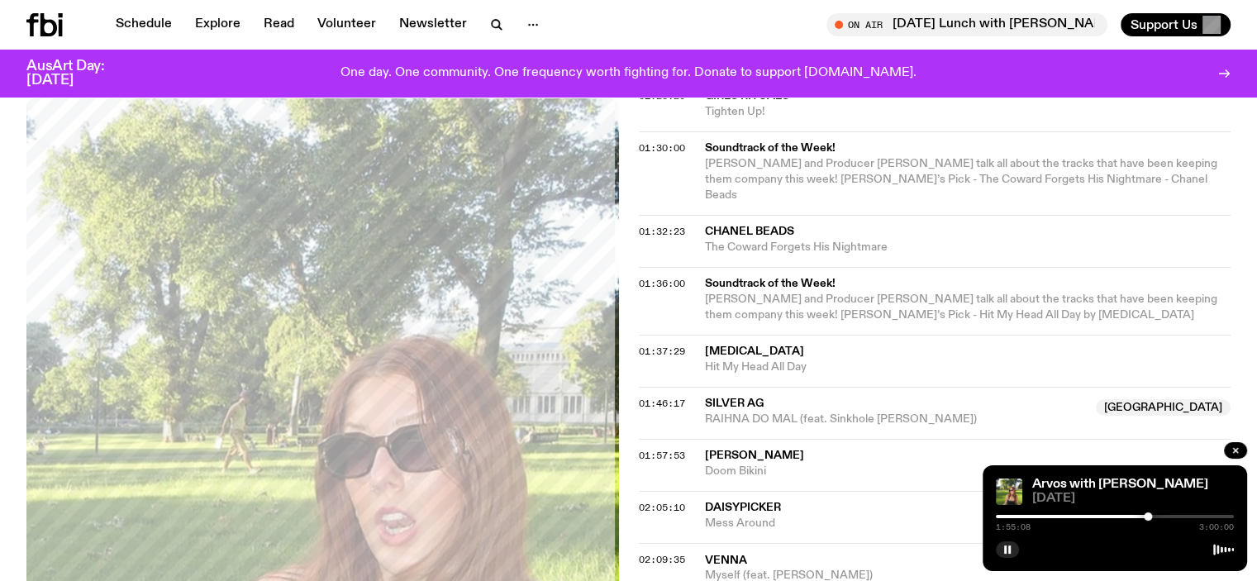
click at [1146, 517] on div at bounding box center [1148, 516] width 8 height 8
click at [1143, 517] on div at bounding box center [1143, 516] width 8 height 8
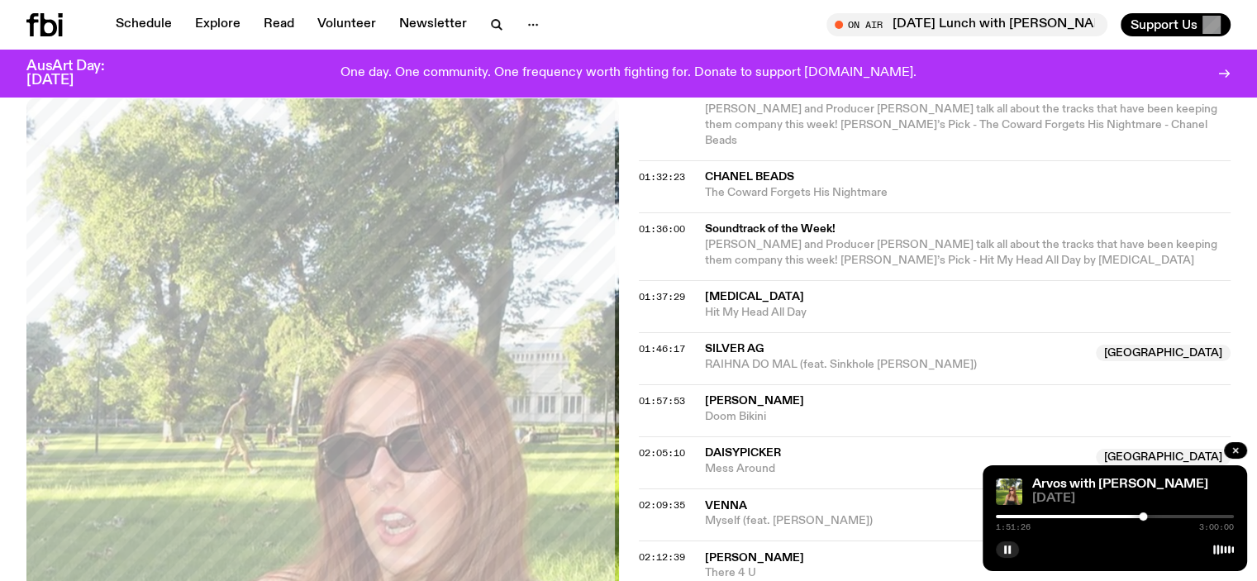
scroll to position [1810, 0]
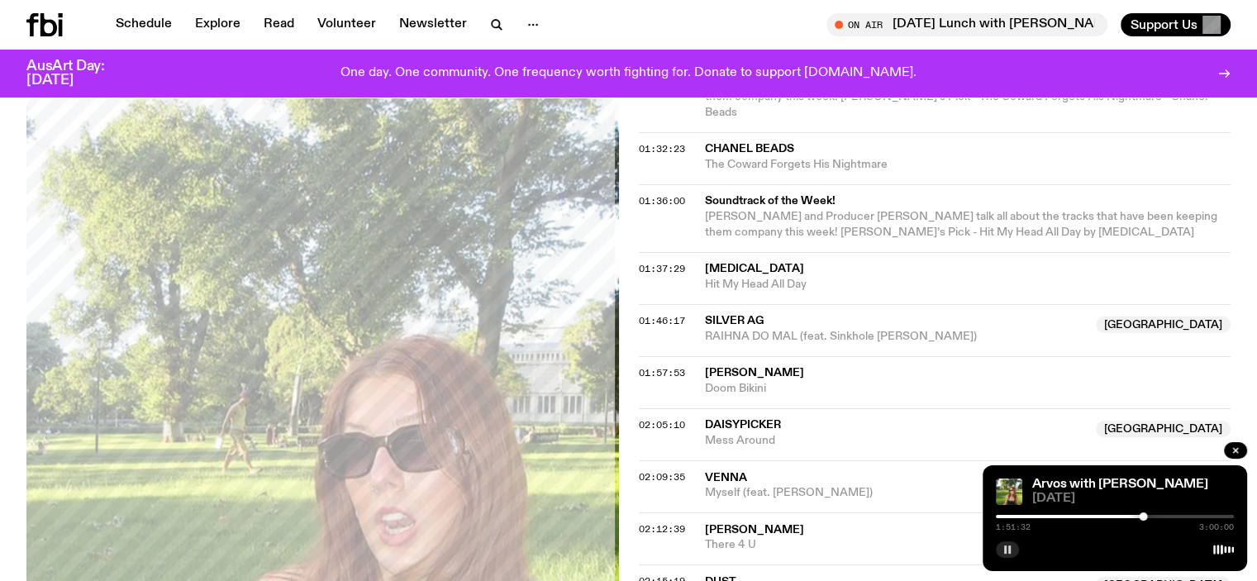
click at [1006, 550] on rect "button" at bounding box center [1005, 549] width 2 height 8
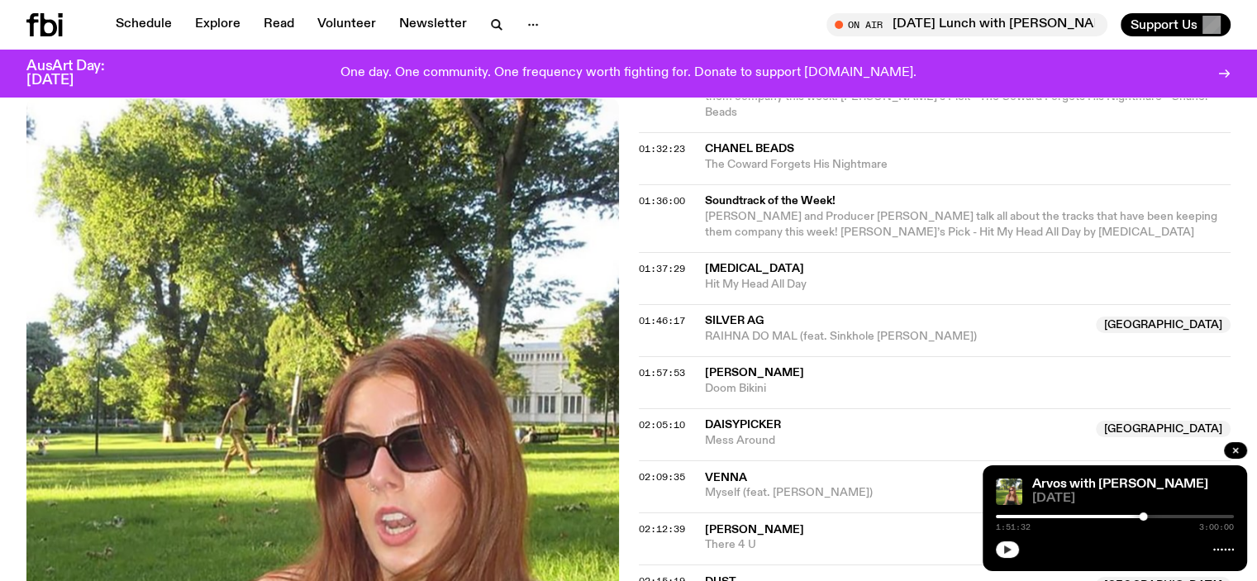
click at [1006, 550] on icon "button" at bounding box center [1007, 549] width 7 height 8
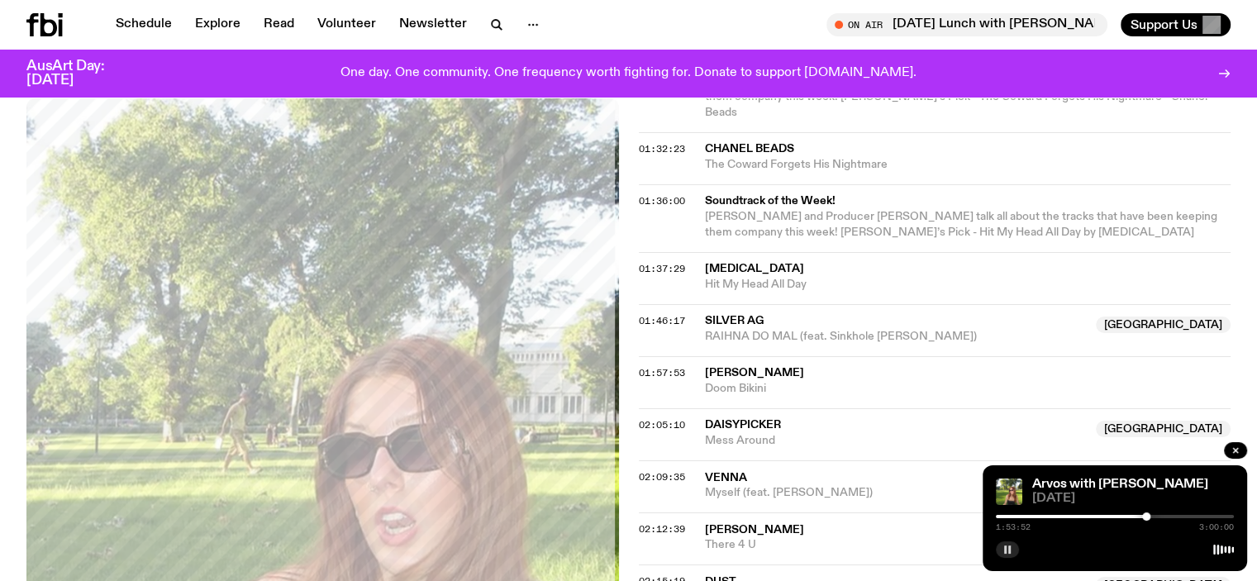
click at [1146, 515] on div at bounding box center [1146, 516] width 8 height 8
click at [1003, 550] on icon "button" at bounding box center [1007, 550] width 10 height 10
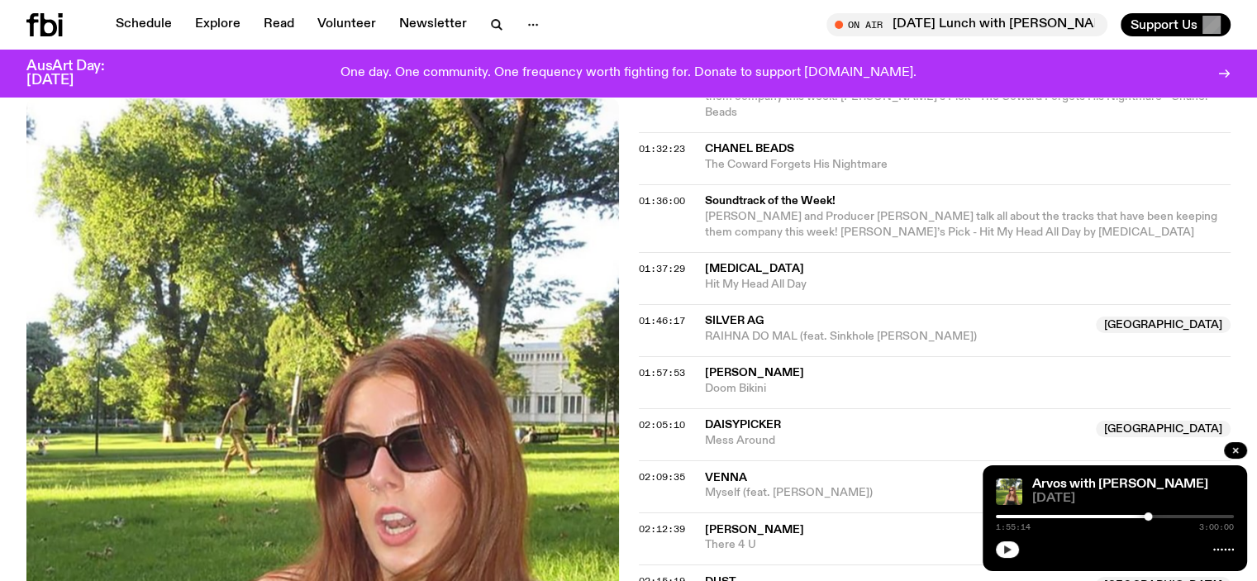
click at [1002, 540] on div at bounding box center [1115, 548] width 238 height 20
click at [1002, 548] on icon "button" at bounding box center [1007, 550] width 10 height 10
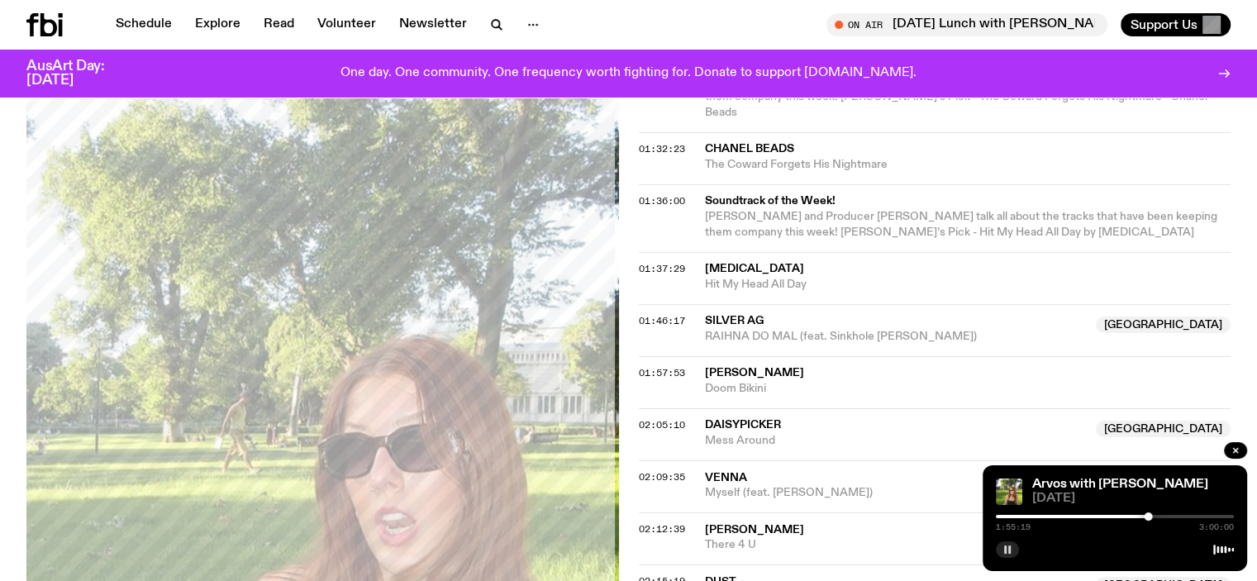
click at [1150, 512] on div "1:55:19 3:00:00" at bounding box center [1115, 522] width 238 height 20
click at [1150, 516] on div at bounding box center [1148, 516] width 8 height 8
click at [1152, 516] on div at bounding box center [1152, 516] width 8 height 8
click at [1150, 516] on div at bounding box center [1150, 516] width 8 height 8
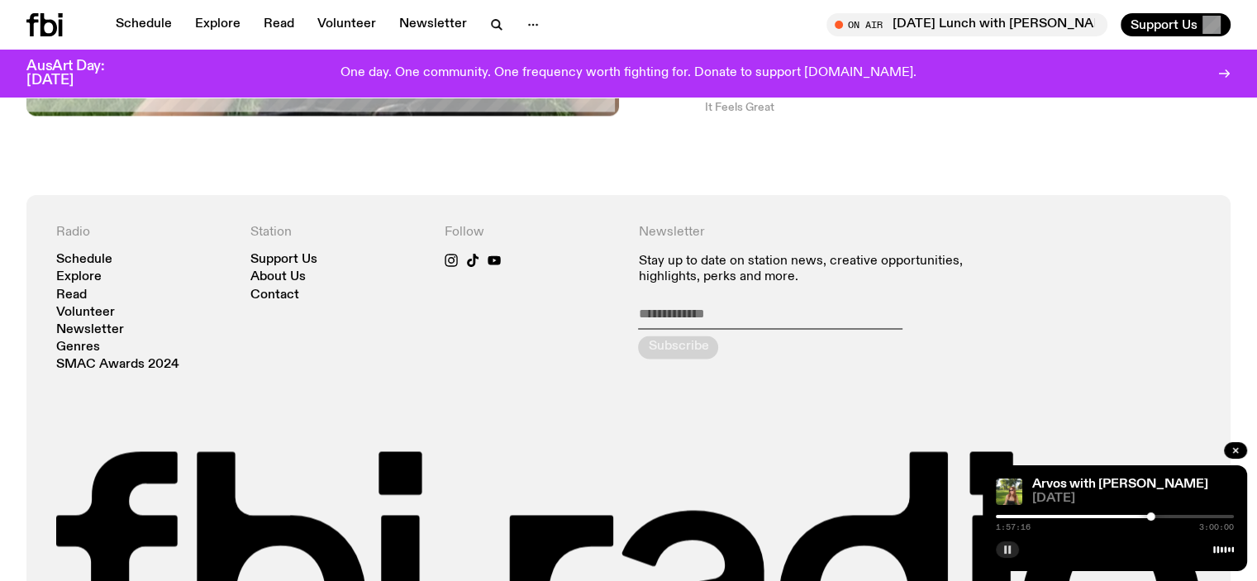
scroll to position [2388, 0]
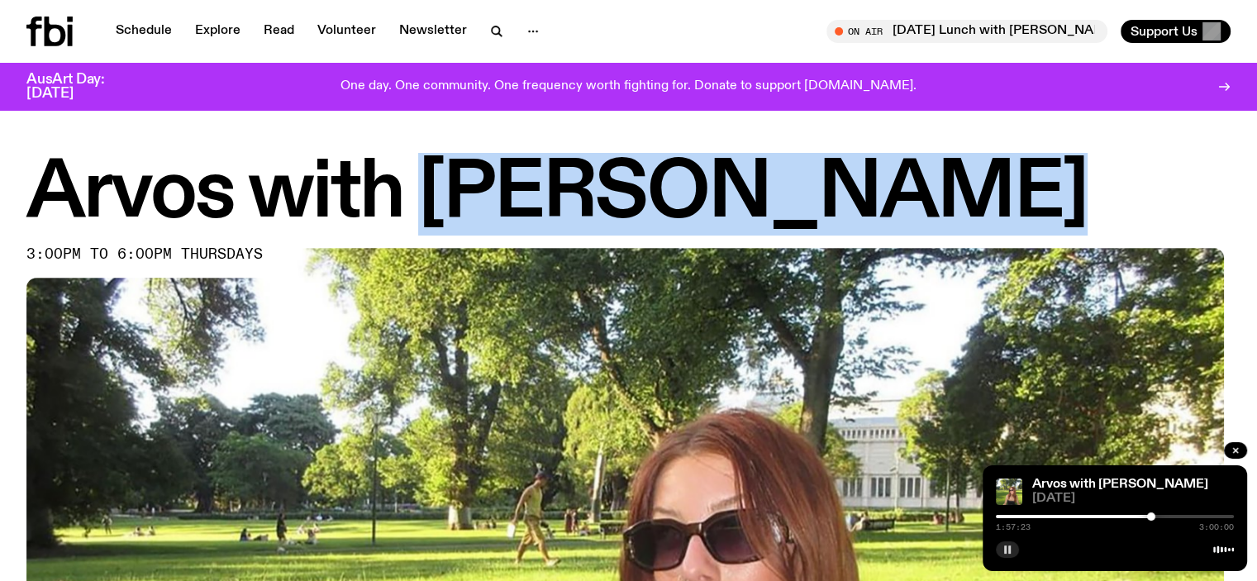
drag, startPoint x: 438, startPoint y: 197, endPoint x: 883, endPoint y: 200, distance: 444.6
click at [883, 200] on h1 "Arvos with [PERSON_NAME]" at bounding box center [628, 194] width 1204 height 74
copy h1 "[PERSON_NAME]"
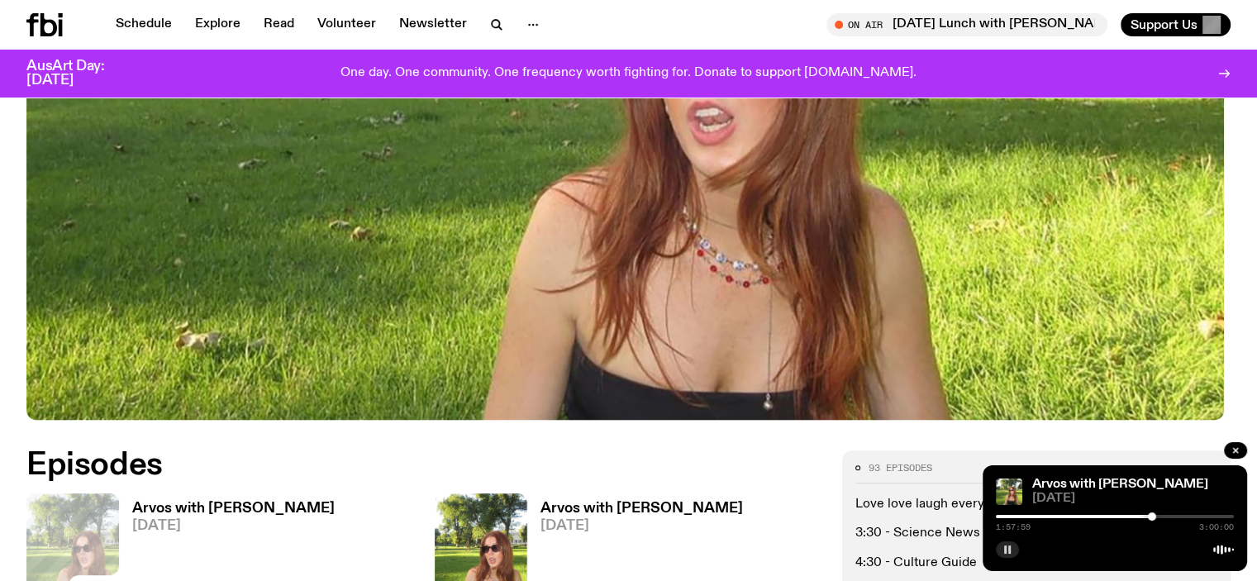
scroll to position [731, 0]
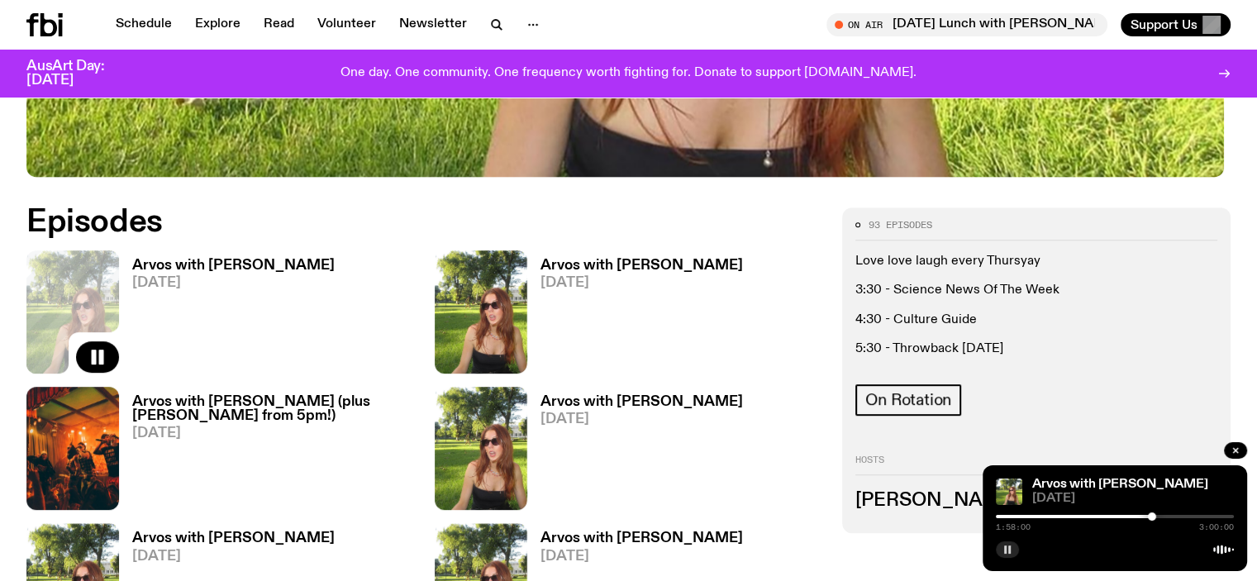
click at [181, 276] on span "[DATE]" at bounding box center [233, 283] width 202 height 14
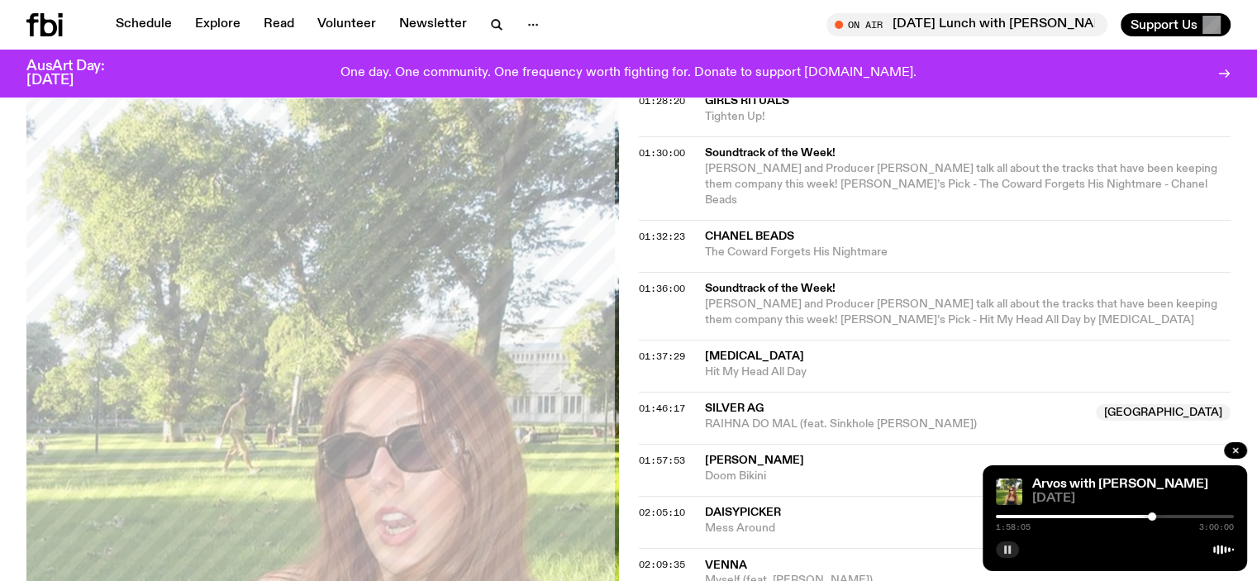
scroll to position [1807, 0]
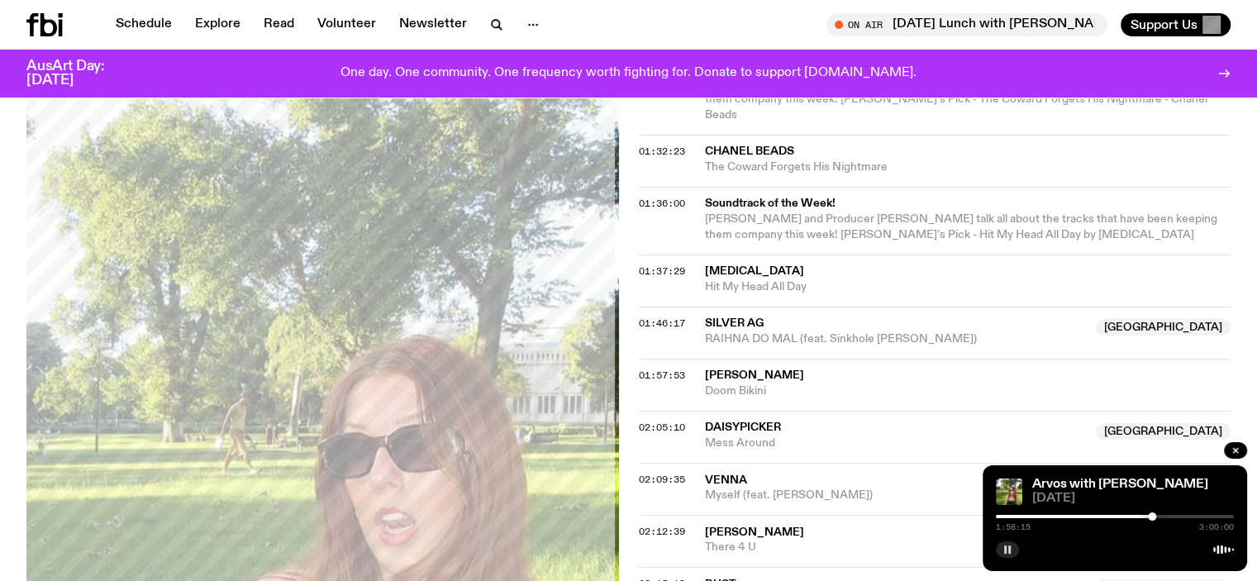
click at [1152, 516] on div at bounding box center [1152, 516] width 8 height 8
click at [1154, 516] on div at bounding box center [1154, 516] width 8 height 8
click at [1159, 516] on div at bounding box center [1115, 516] width 238 height 3
click at [1163, 516] on div at bounding box center [1159, 516] width 8 height 8
click at [1166, 516] on div at bounding box center [1166, 516] width 8 height 8
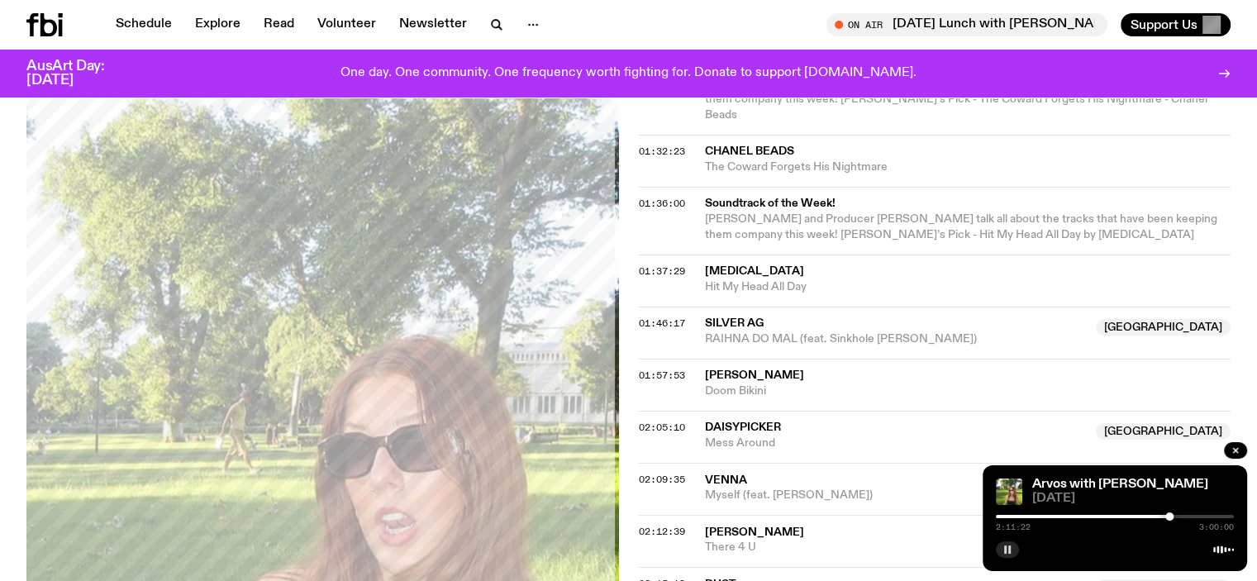
click at [1169, 516] on div at bounding box center [1169, 516] width 8 height 8
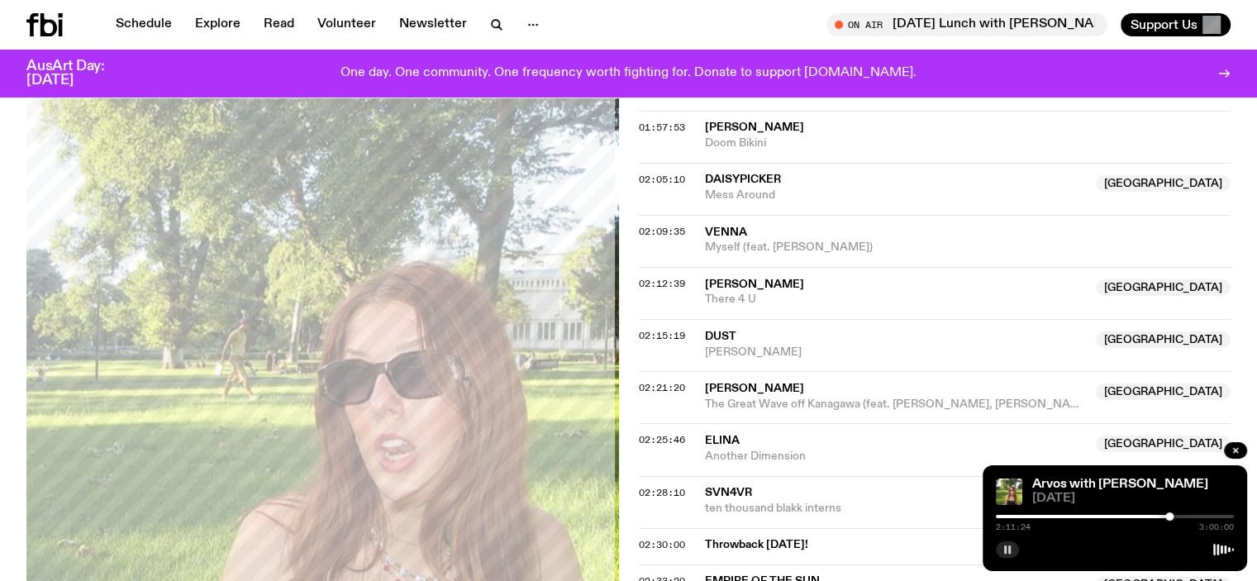
scroll to position [2138, 0]
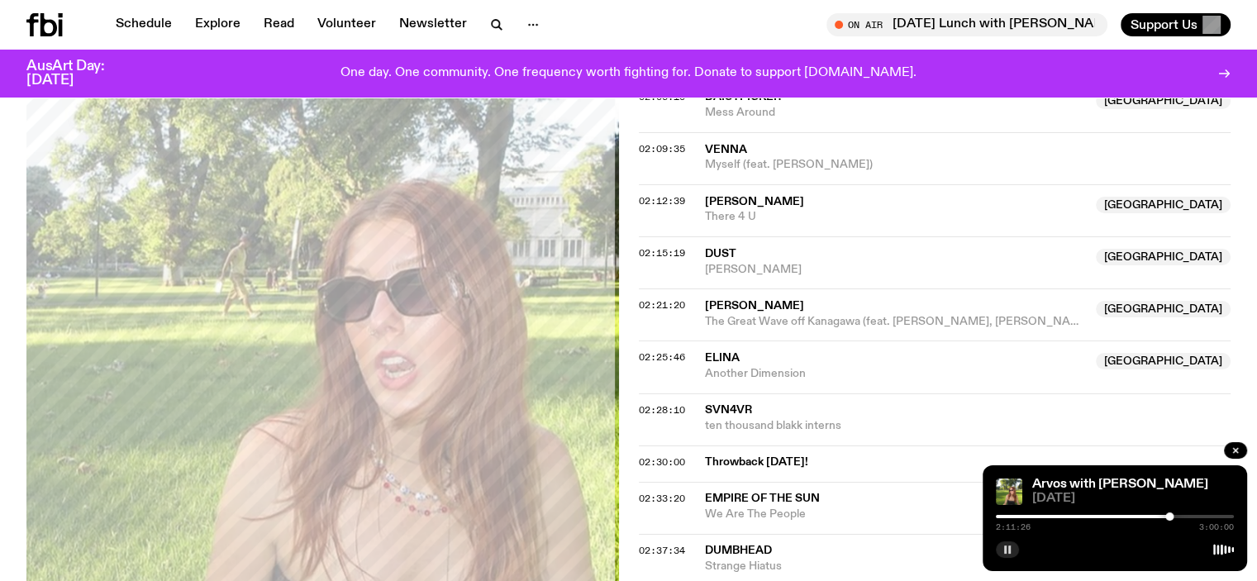
click at [1179, 518] on div "2:11:26 3:00:00" at bounding box center [1115, 522] width 238 height 20
click at [1177, 516] on div at bounding box center [1115, 516] width 238 height 3
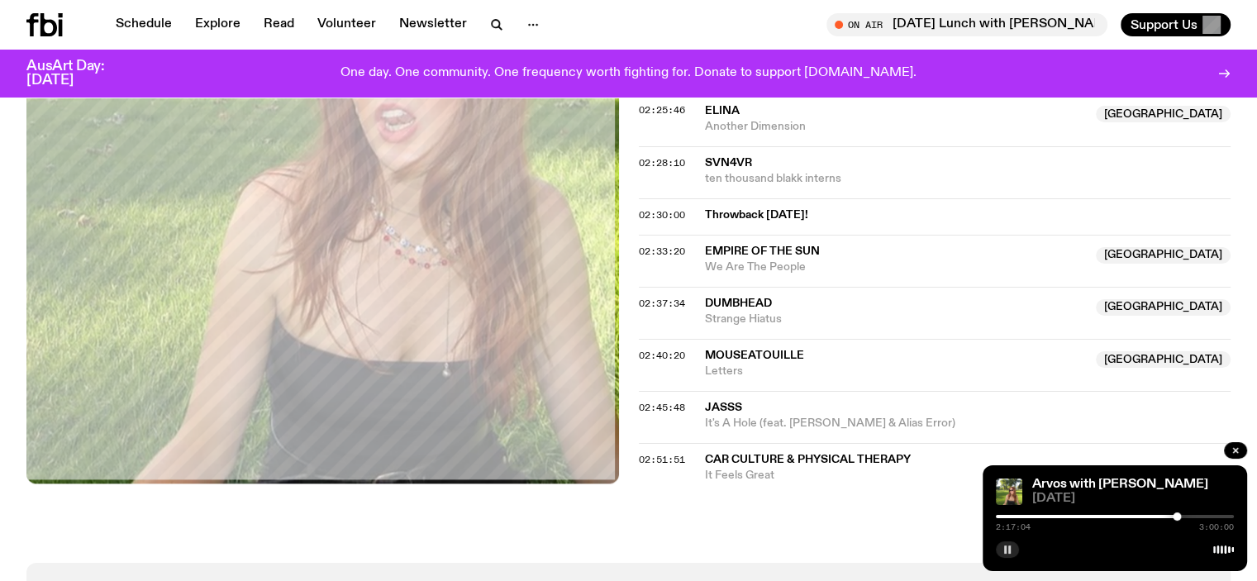
scroll to position [2386, 0]
click at [1191, 516] on div at bounding box center [1115, 516] width 238 height 3
click at [1194, 516] on div at bounding box center [1191, 516] width 8 height 8
click at [1183, 512] on div "2:30:08 3:00:00" at bounding box center [1115, 522] width 238 height 20
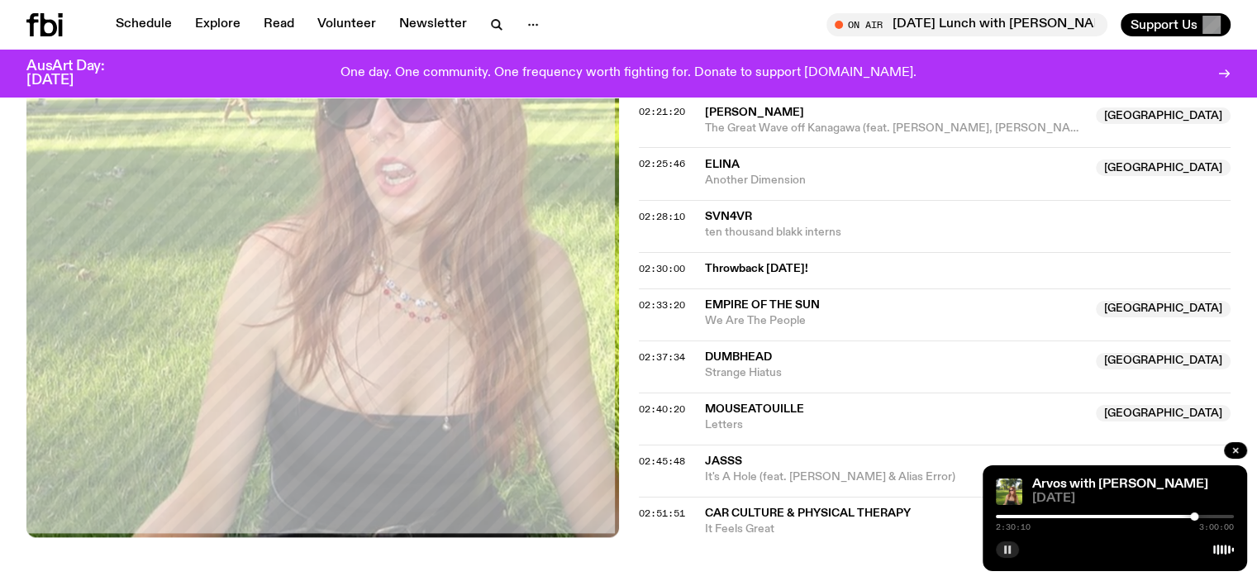
scroll to position [2303, 0]
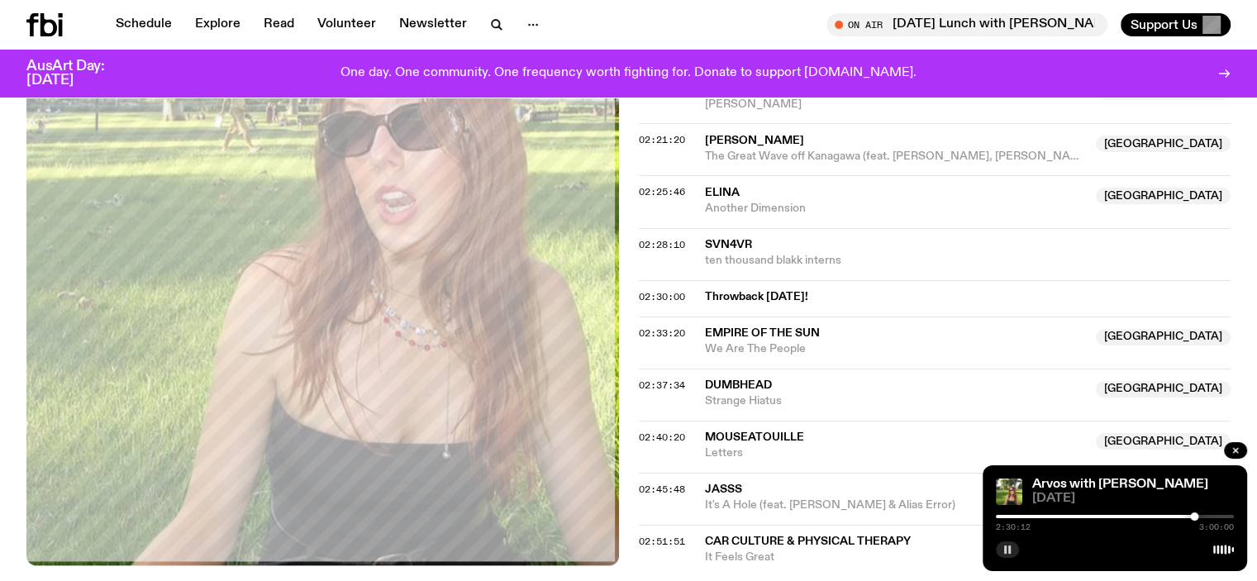
click at [1178, 516] on div at bounding box center [1075, 516] width 238 height 3
click at [1180, 516] on div at bounding box center [1177, 516] width 8 height 8
click at [1183, 516] on div at bounding box center [1183, 516] width 8 height 8
click at [1185, 516] on div at bounding box center [1183, 516] width 8 height 8
click at [1188, 517] on div at bounding box center [1188, 516] width 8 height 8
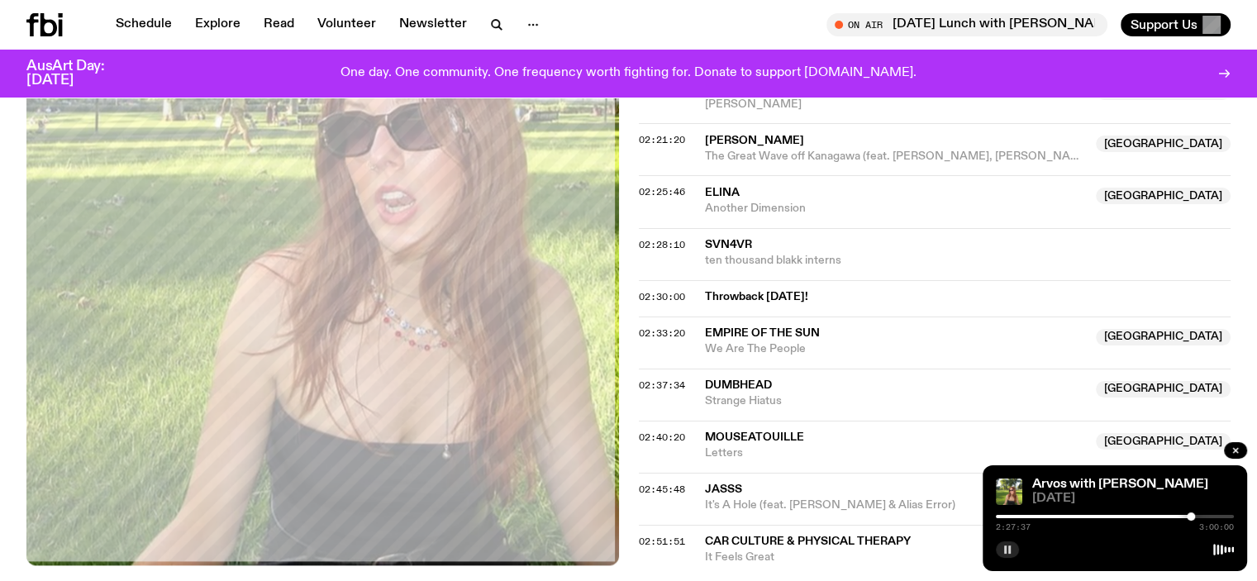
click at [1191, 518] on div at bounding box center [1191, 516] width 8 height 8
click at [1193, 519] on div at bounding box center [1191, 516] width 8 height 8
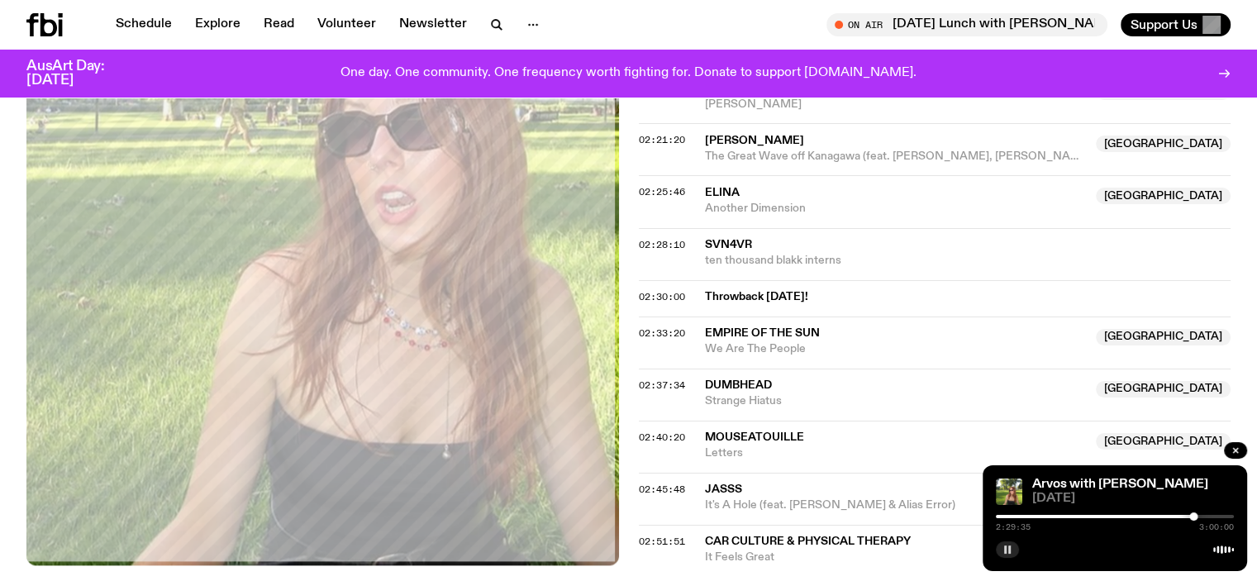
click at [1197, 515] on div at bounding box center [1193, 516] width 8 height 8
click at [1201, 517] on div at bounding box center [1115, 516] width 238 height 3
click at [1207, 518] on div at bounding box center [1115, 516] width 238 height 3
click at [1213, 518] on div at bounding box center [1115, 516] width 238 height 3
click at [1211, 518] on div at bounding box center [1210, 516] width 8 height 8
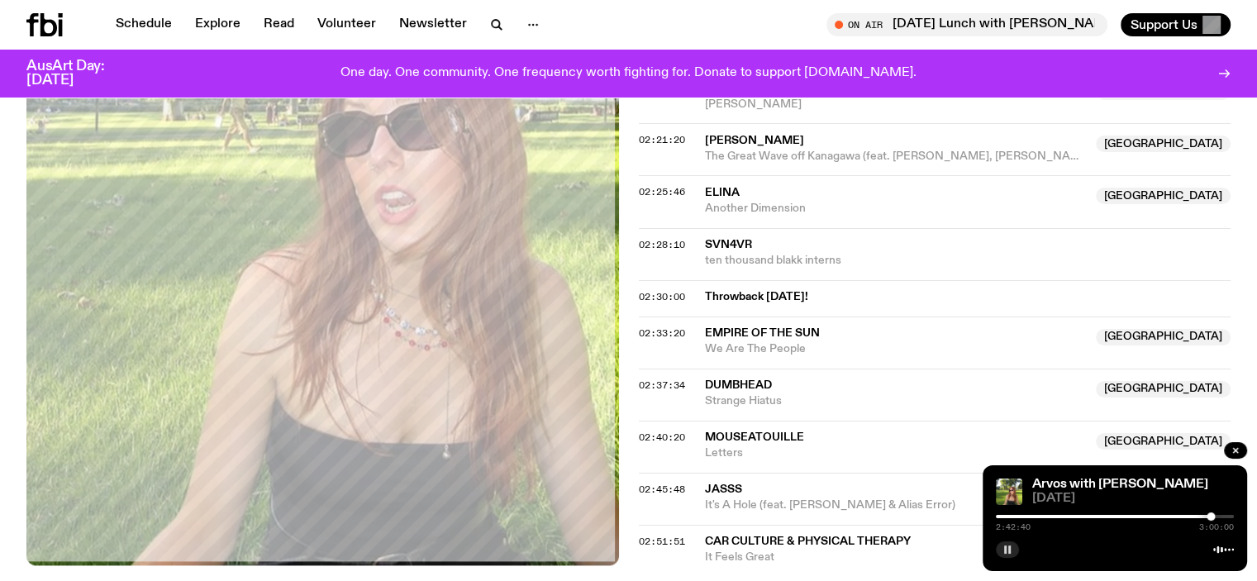
click at [1216, 515] on div at bounding box center [1115, 516] width 238 height 3
click at [1221, 515] on div at bounding box center [1115, 516] width 238 height 3
click at [1223, 515] on div at bounding box center [1223, 516] width 8 height 8
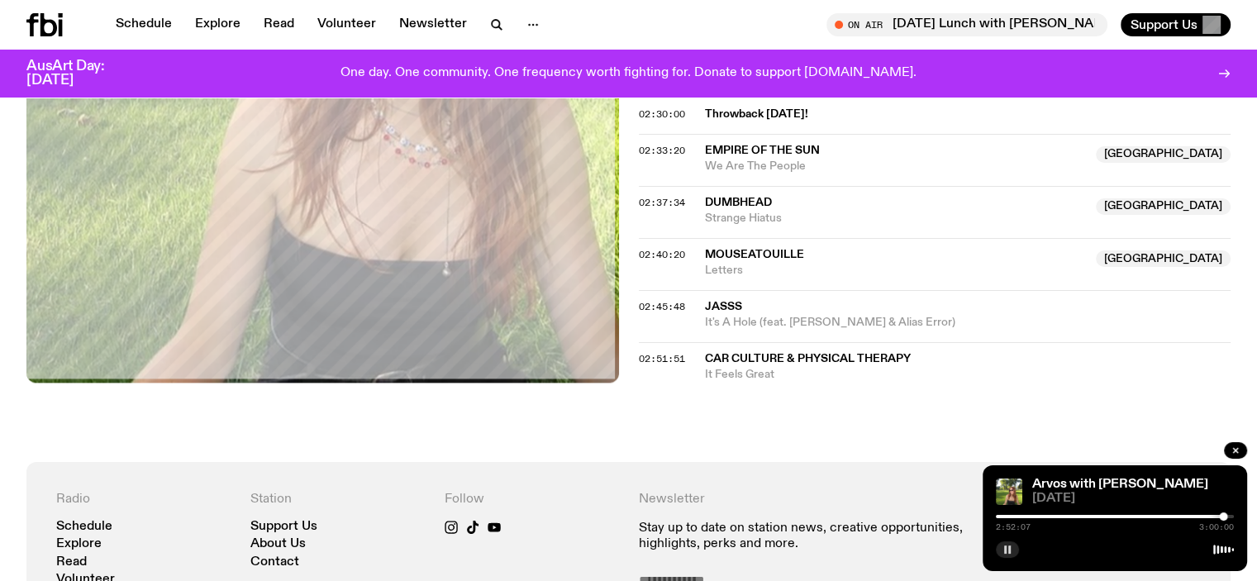
scroll to position [2386, 0]
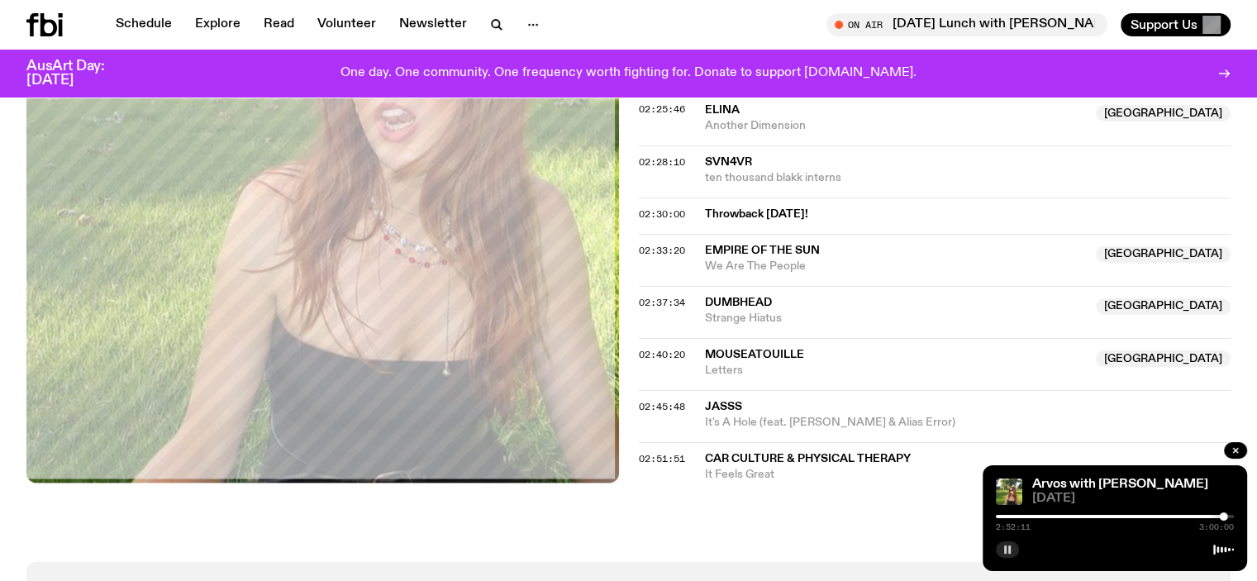
click at [1225, 516] on div at bounding box center [1224, 516] width 8 height 8
click at [1004, 546] on rect "button" at bounding box center [1005, 549] width 2 height 8
